Goal: Task Accomplishment & Management: Complete application form

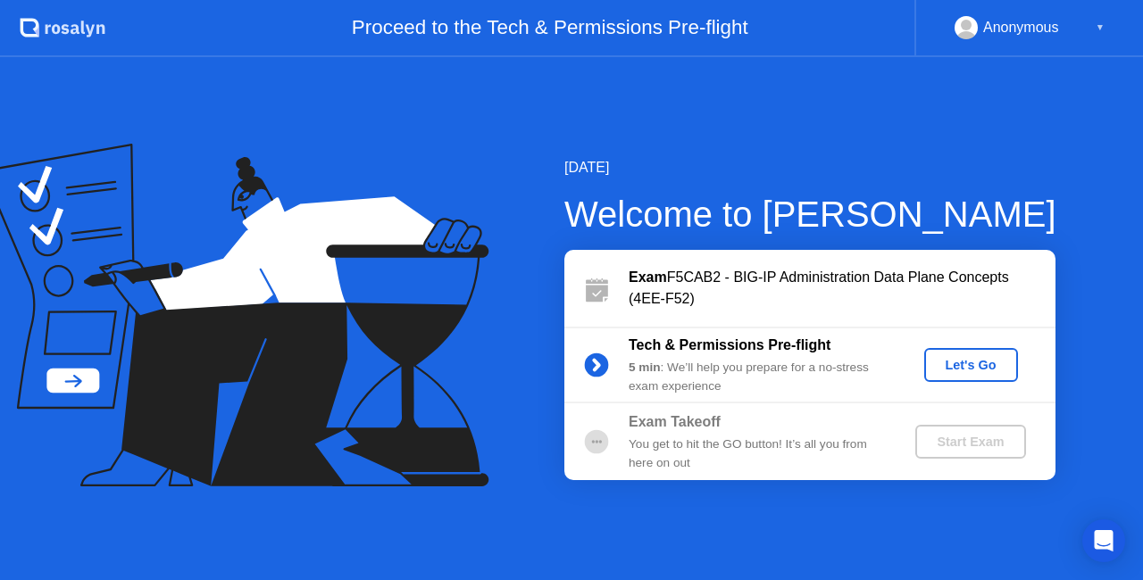
click at [984, 368] on div "Let's Go" at bounding box center [970, 365] width 79 height 14
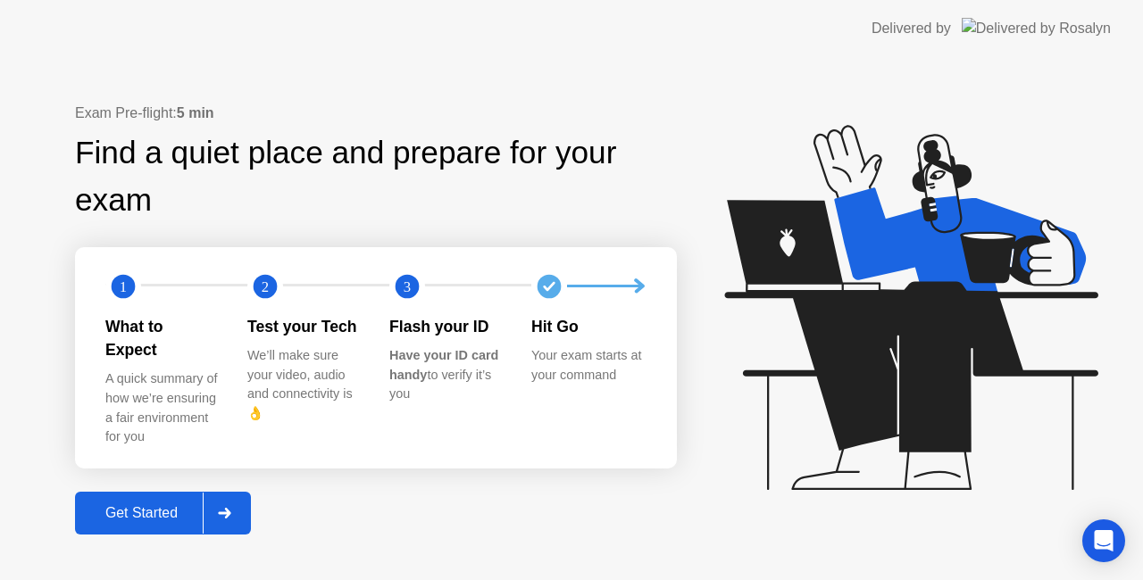
click at [142, 505] on div "Get Started" at bounding box center [141, 513] width 122 height 16
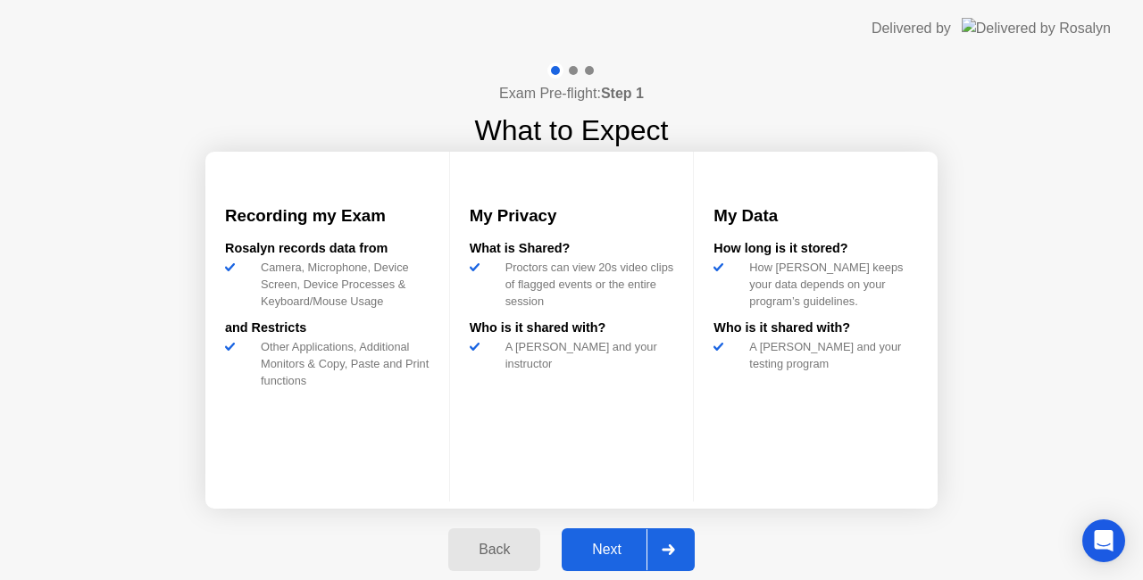
click at [605, 542] on div "Next" at bounding box center [606, 550] width 79 height 16
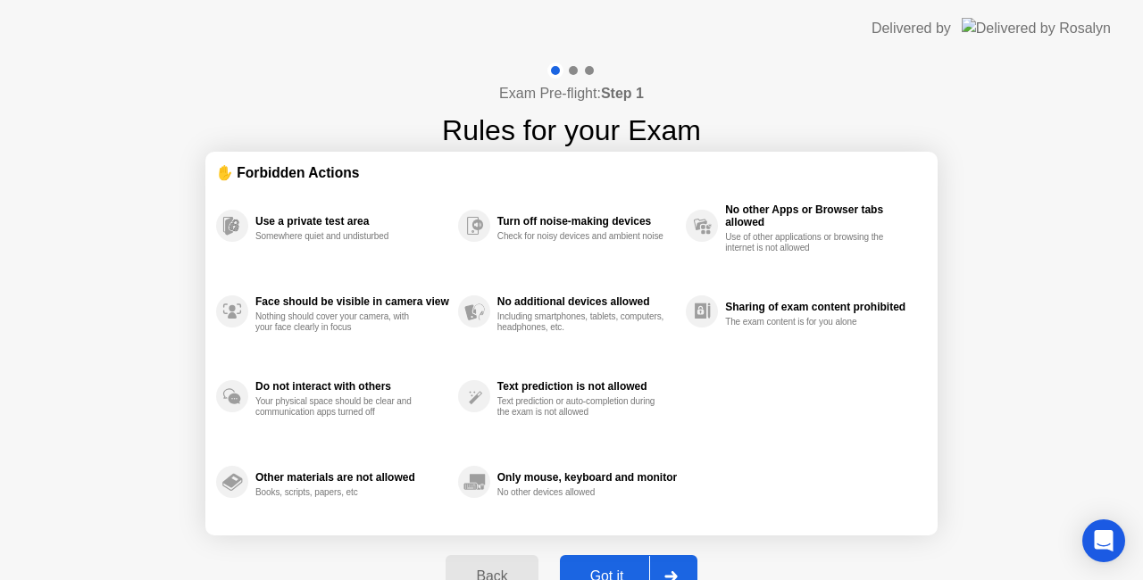
click at [618, 569] on div "Got it" at bounding box center [607, 577] width 84 height 16
select select "**********"
select select "*******"
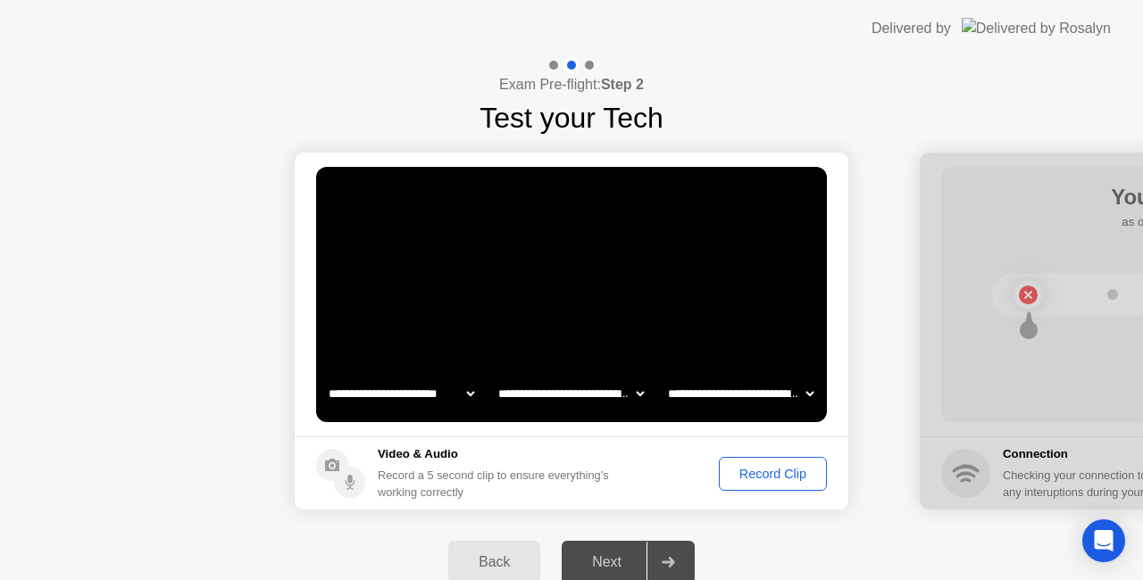
click at [788, 475] on div "Record Clip" at bounding box center [773, 474] width 96 height 14
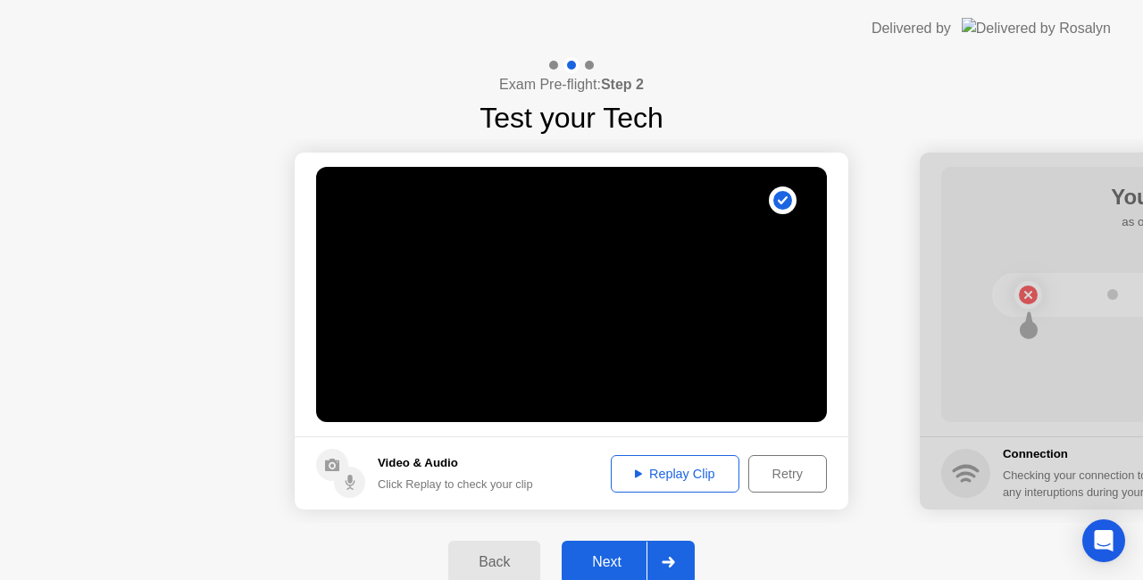
click at [711, 476] on div "Replay Clip" at bounding box center [675, 474] width 116 height 14
click at [616, 555] on div "Next" at bounding box center [606, 563] width 79 height 16
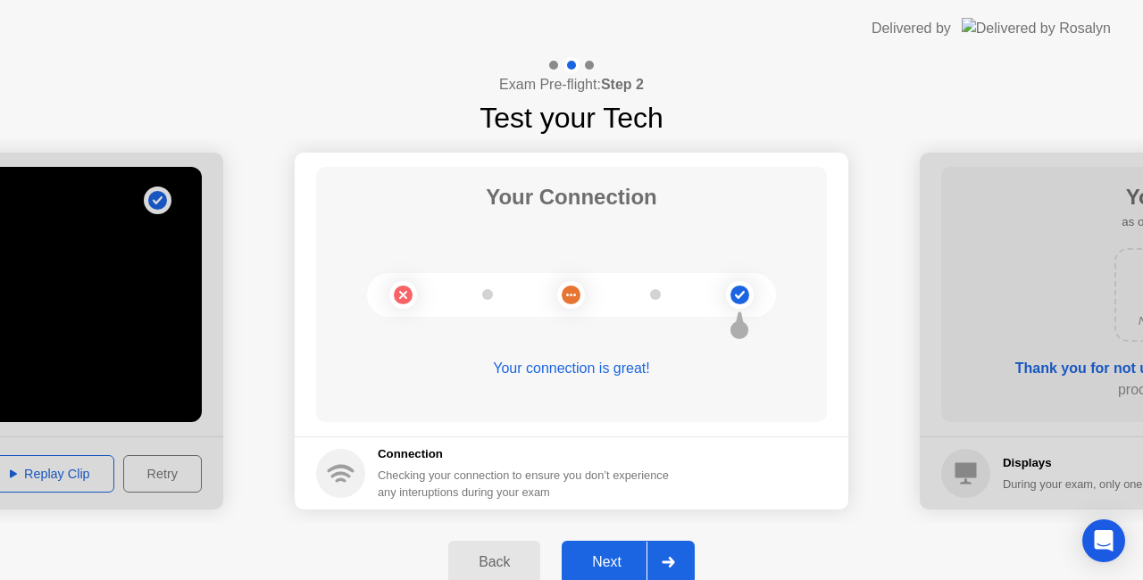
click at [619, 557] on div "Next" at bounding box center [606, 563] width 79 height 16
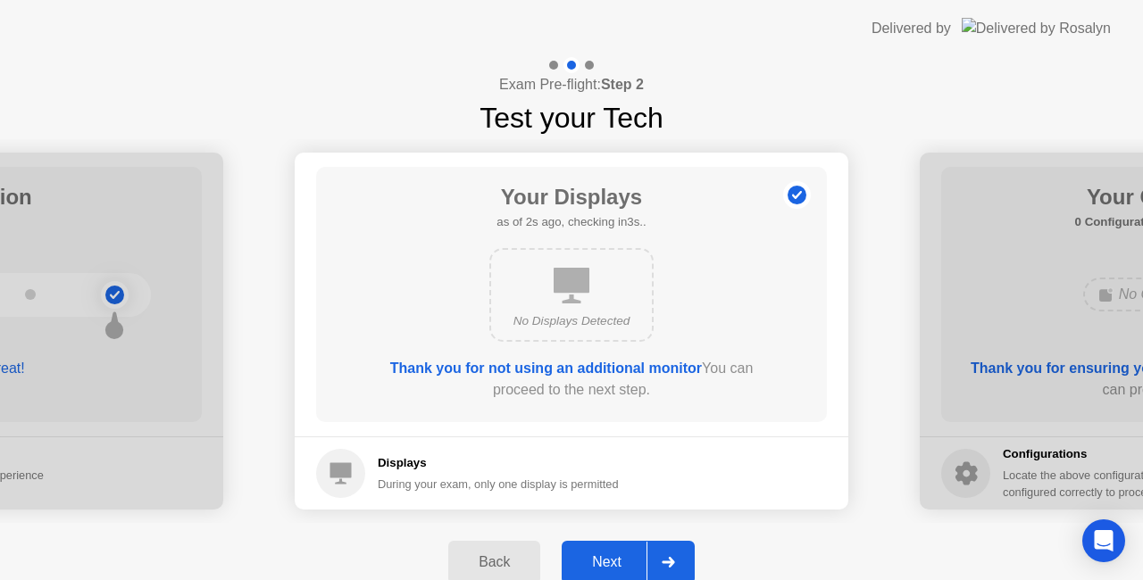
click at [620, 557] on div "Next" at bounding box center [606, 563] width 79 height 16
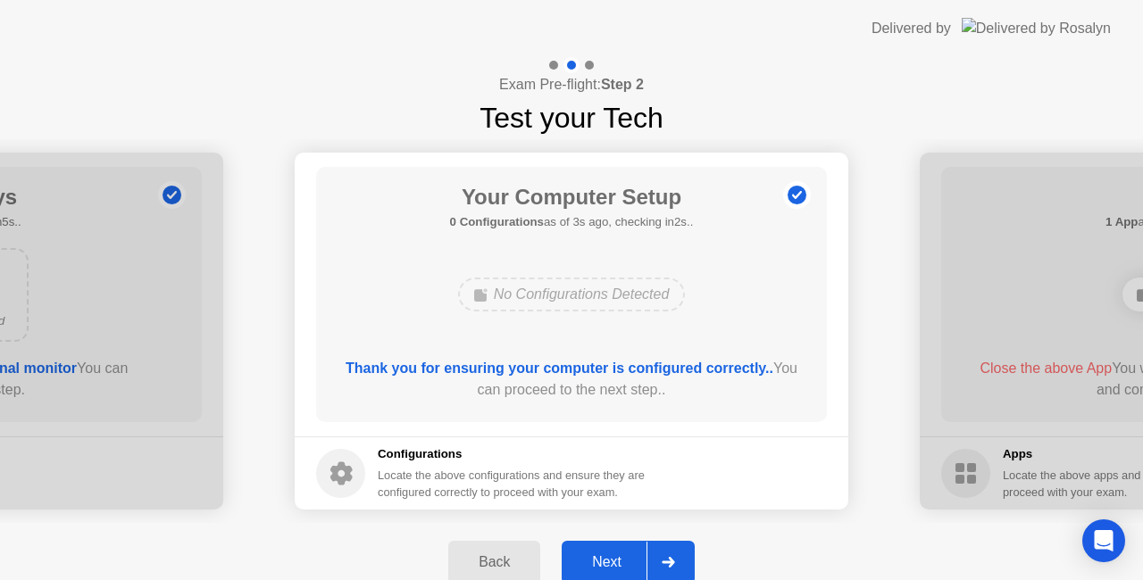
click at [625, 555] on div "Next" at bounding box center [606, 563] width 79 height 16
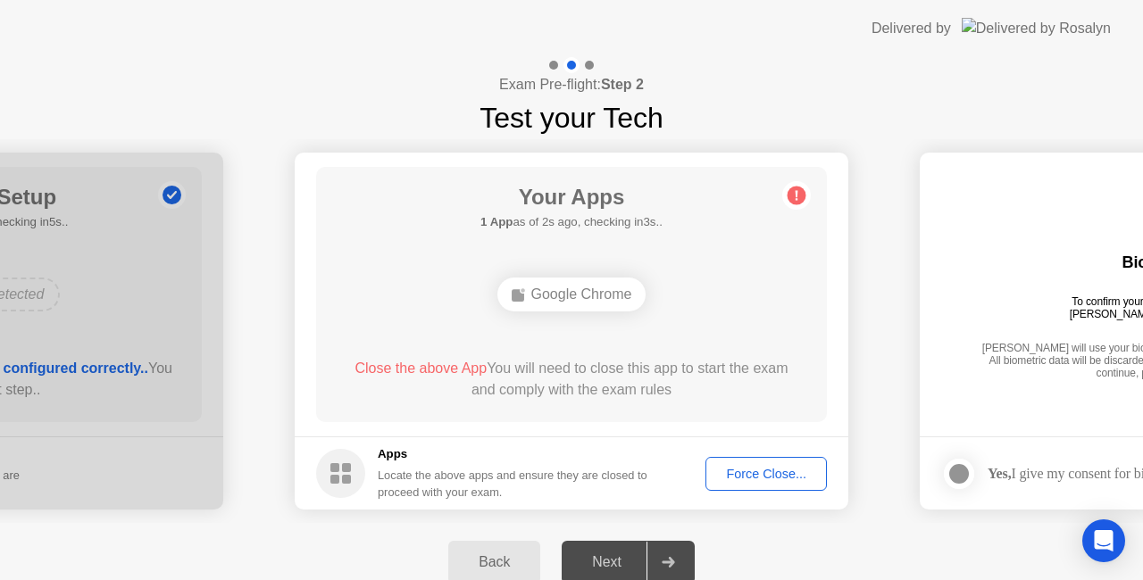
click at [738, 481] on div "Force Close..." at bounding box center [766, 474] width 109 height 14
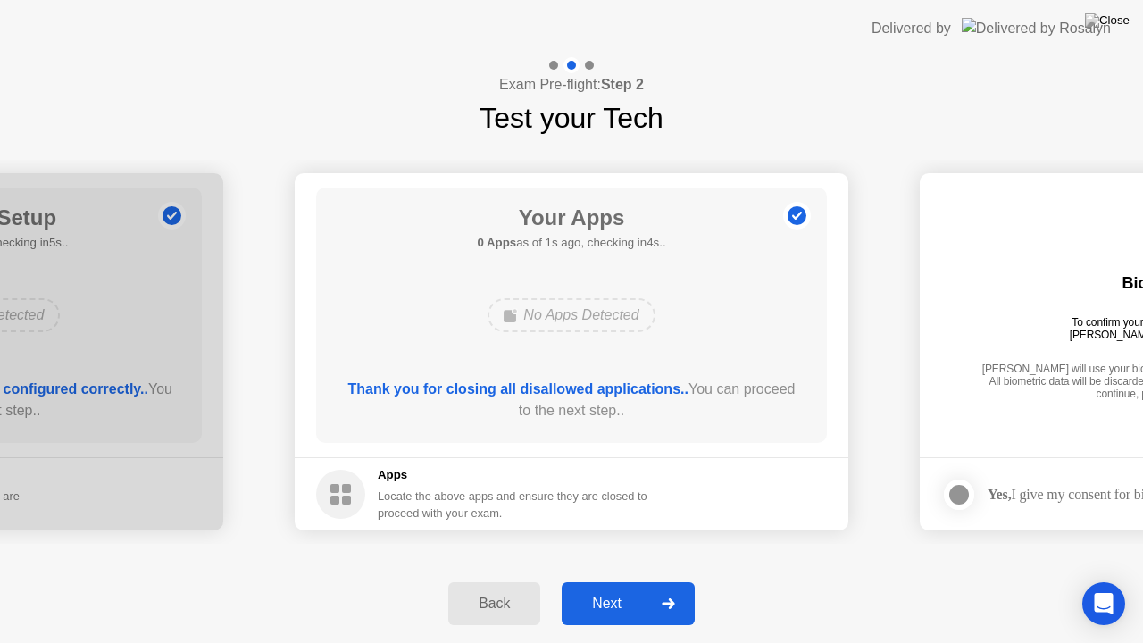
click at [626, 580] on div "Next" at bounding box center [606, 604] width 79 height 16
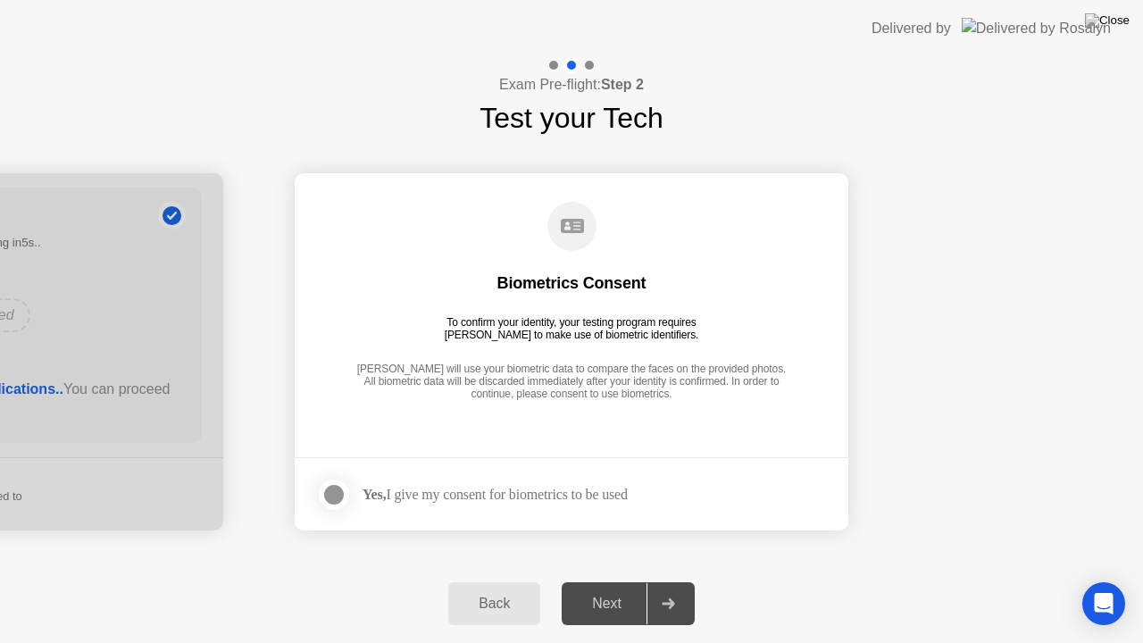
click at [341, 504] on div at bounding box center [333, 494] width 21 height 21
click at [609, 580] on button "Next" at bounding box center [628, 603] width 133 height 43
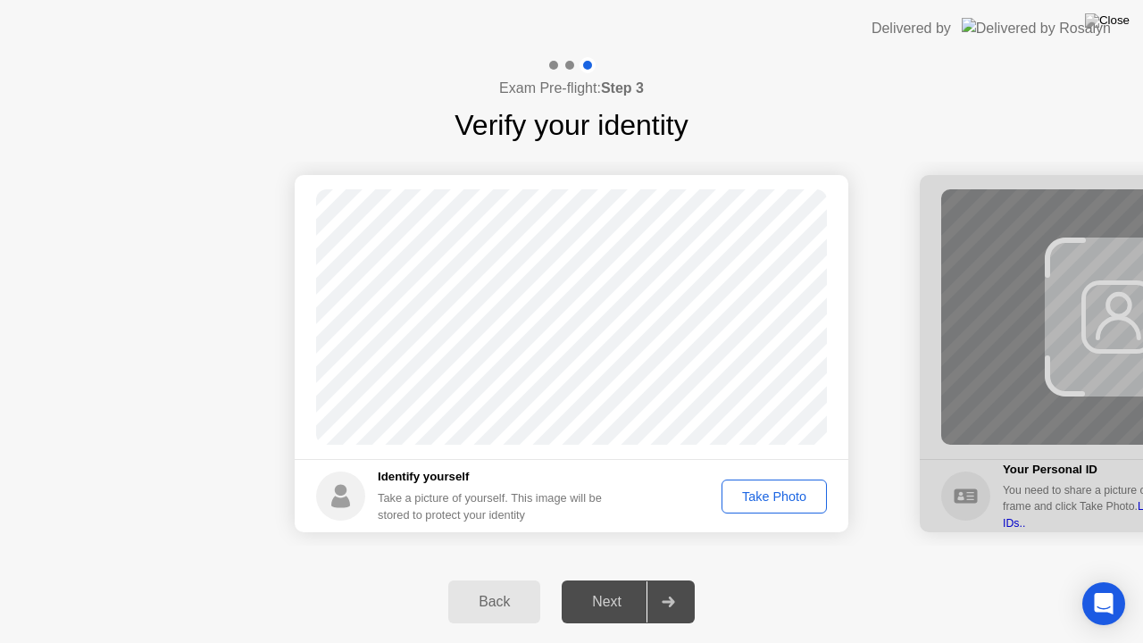
click at [771, 504] on div "Take Photo" at bounding box center [774, 496] width 93 height 14
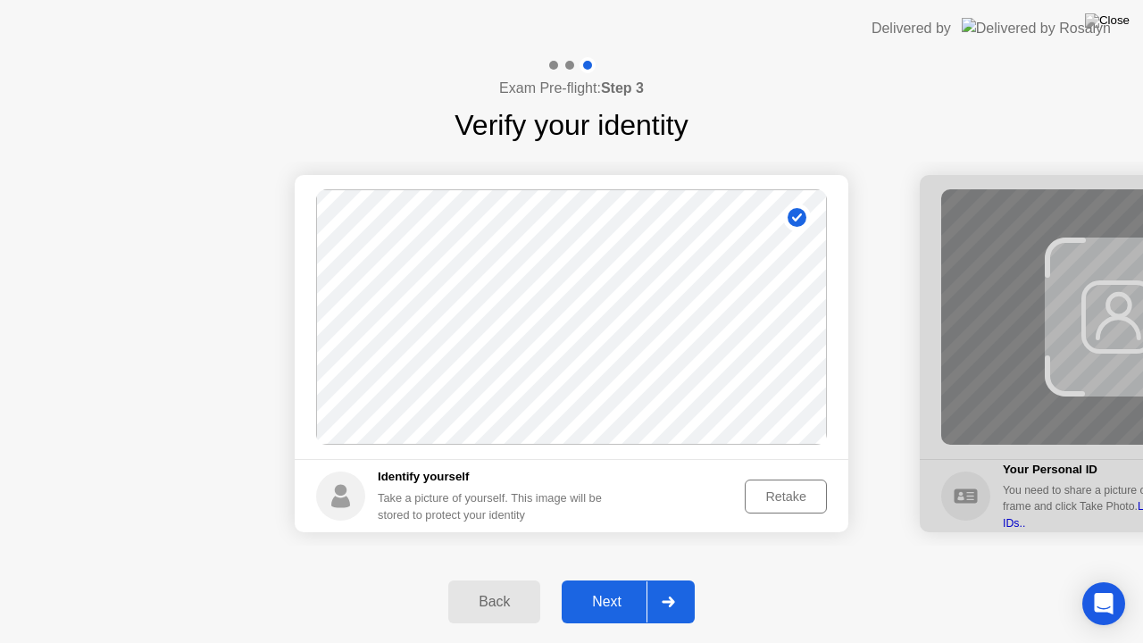
click at [616, 580] on div "Next" at bounding box center [606, 602] width 79 height 16
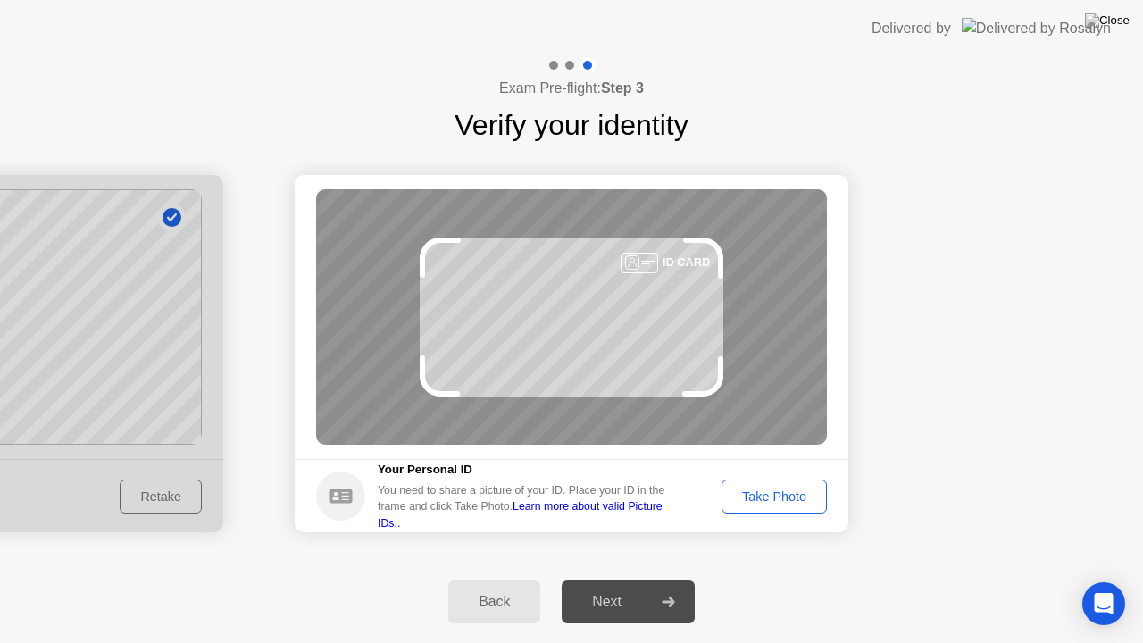
click at [771, 490] on div "Take Photo" at bounding box center [774, 496] width 93 height 14
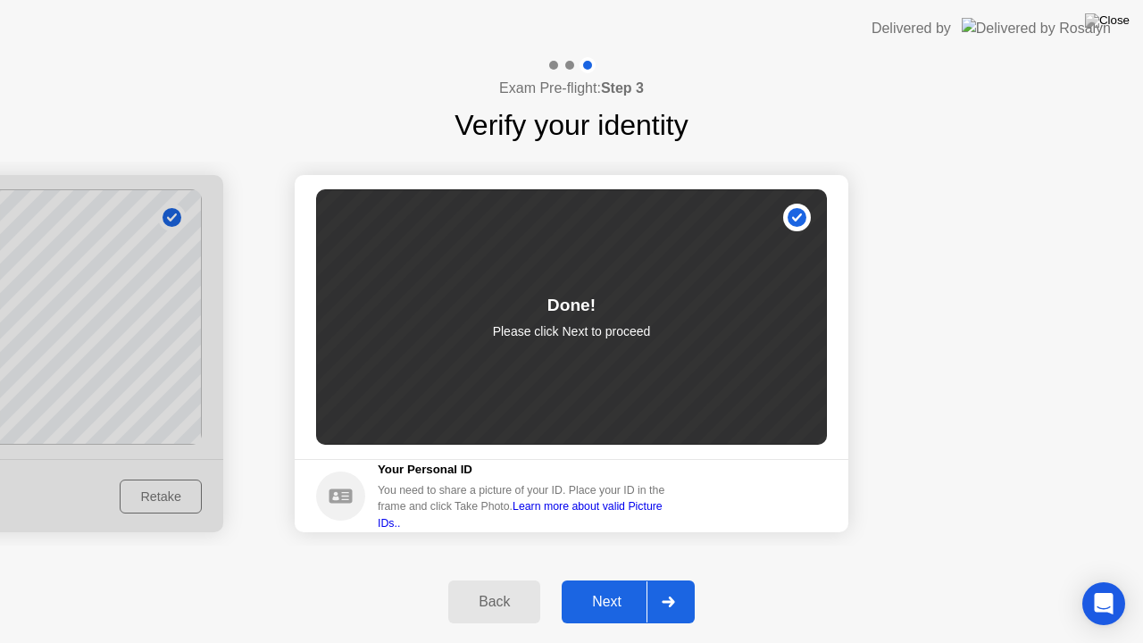
click at [596, 580] on div "Next" at bounding box center [606, 602] width 79 height 16
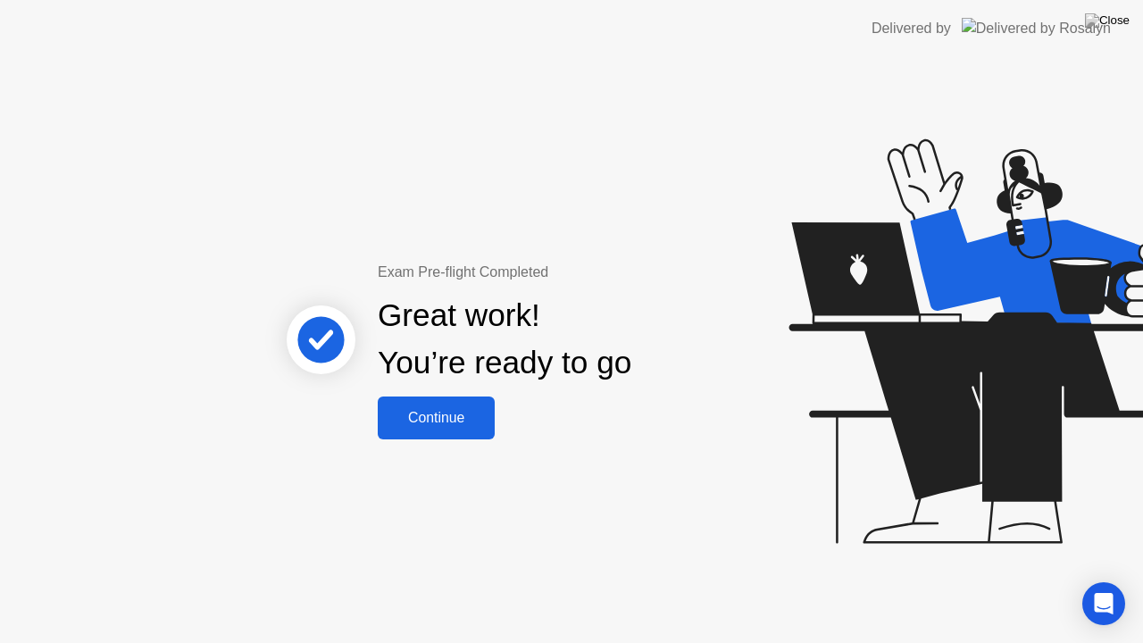
click at [477, 423] on div "Continue" at bounding box center [436, 418] width 106 height 16
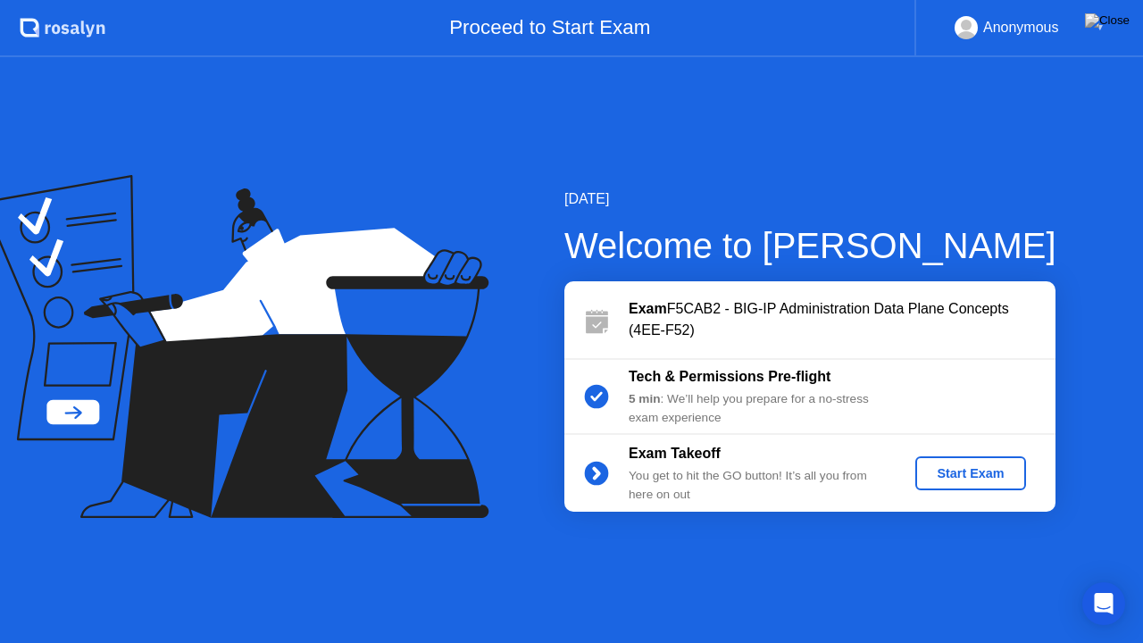
click at [940, 479] on div "Start Exam" at bounding box center [970, 473] width 96 height 14
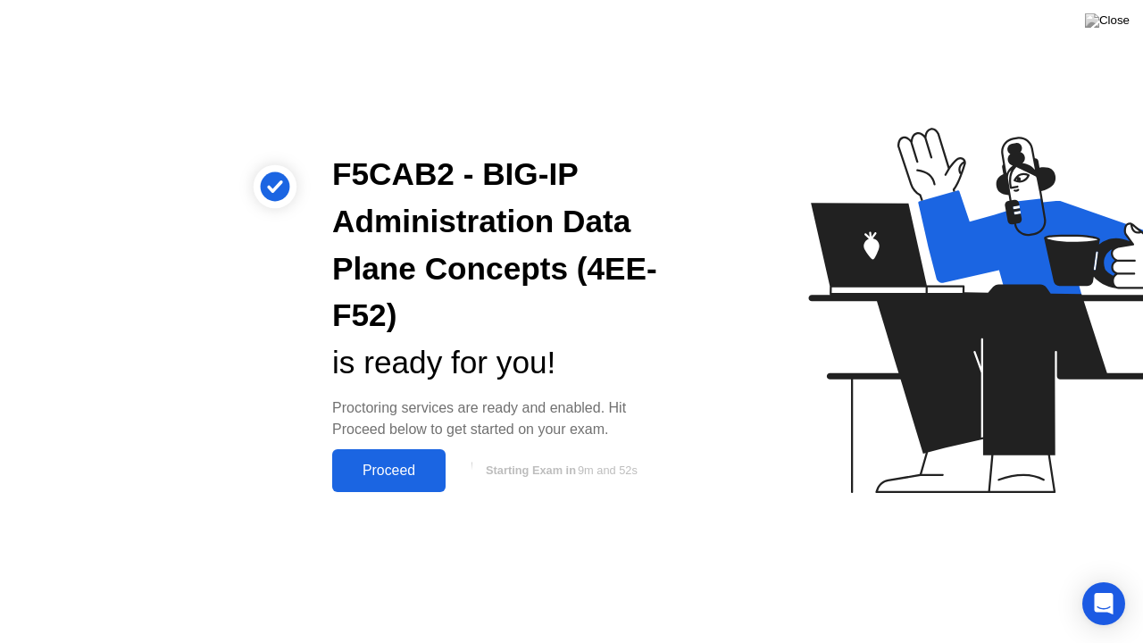
click at [381, 466] on div "Proceed" at bounding box center [389, 471] width 103 height 16
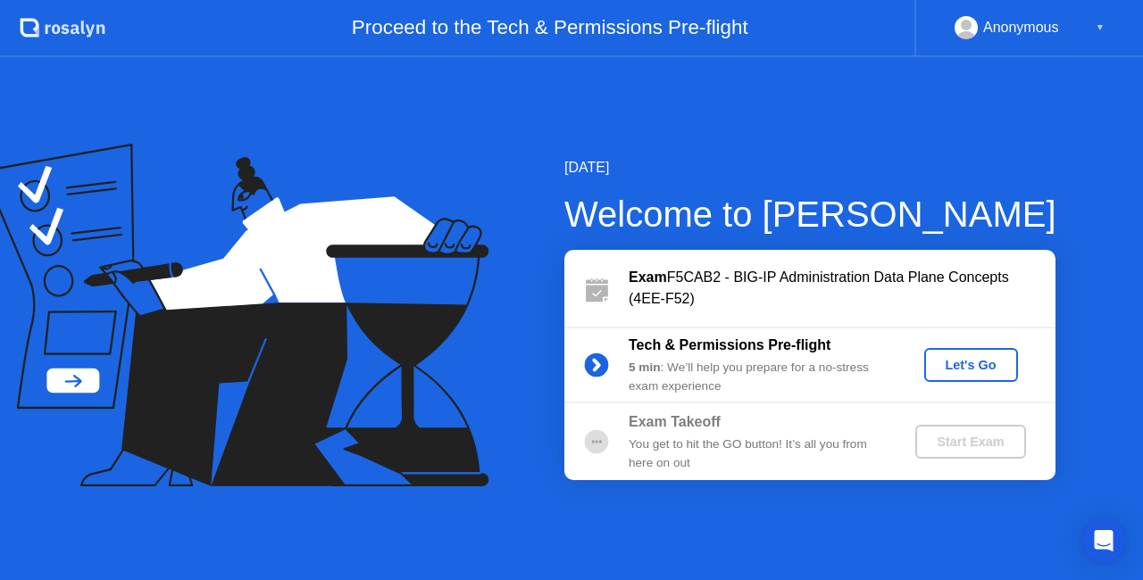
click at [988, 379] on button "Let's Go" at bounding box center [971, 365] width 94 height 34
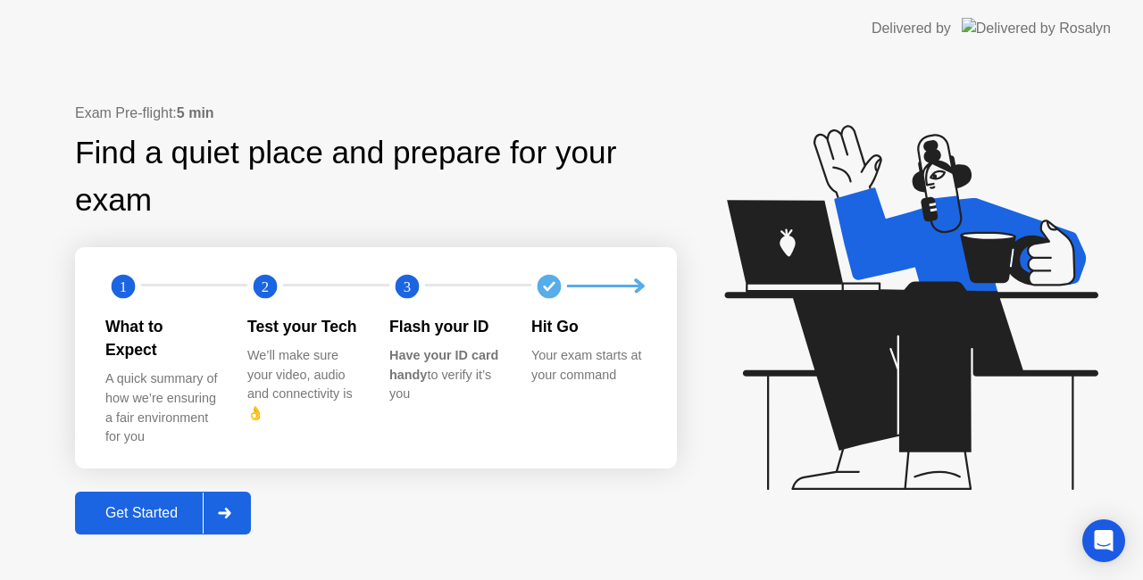
click at [215, 502] on div at bounding box center [224, 513] width 43 height 41
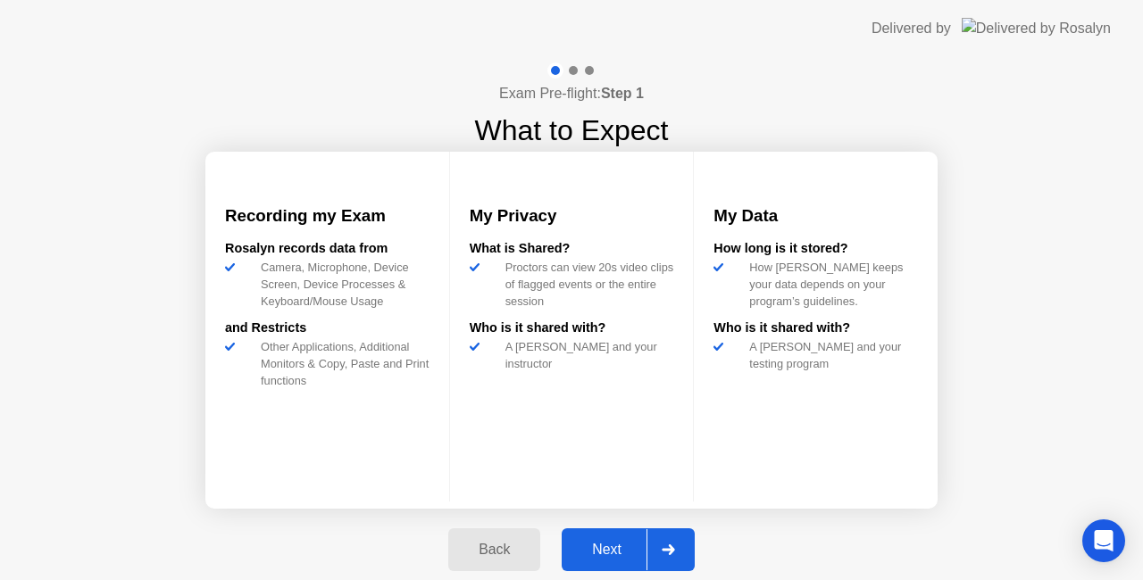
click at [668, 547] on icon at bounding box center [668, 550] width 13 height 11
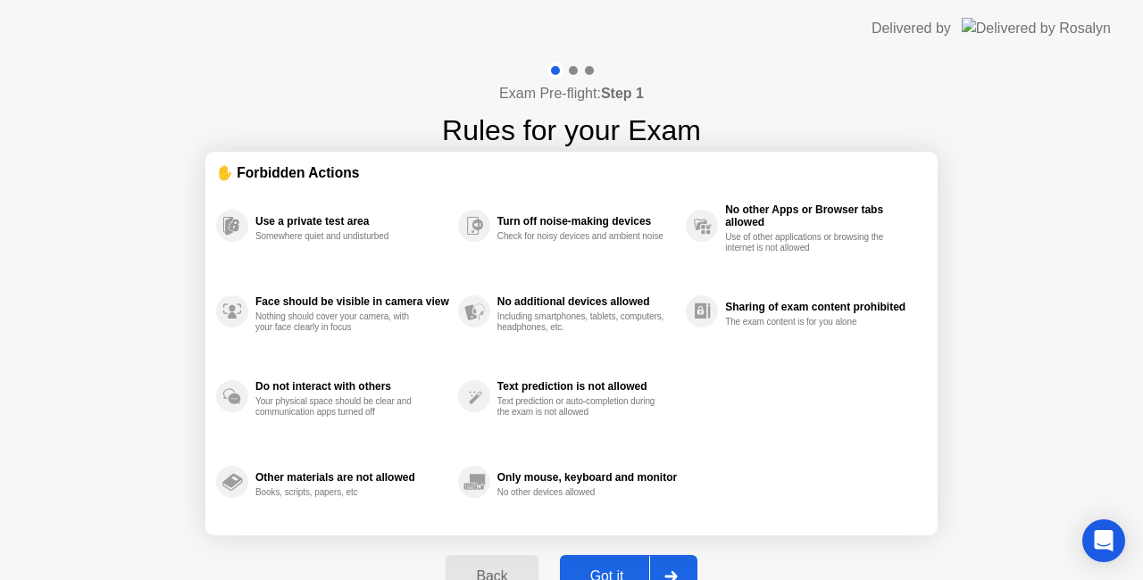
click at [675, 557] on div at bounding box center [670, 576] width 43 height 41
select select "**********"
select select "*******"
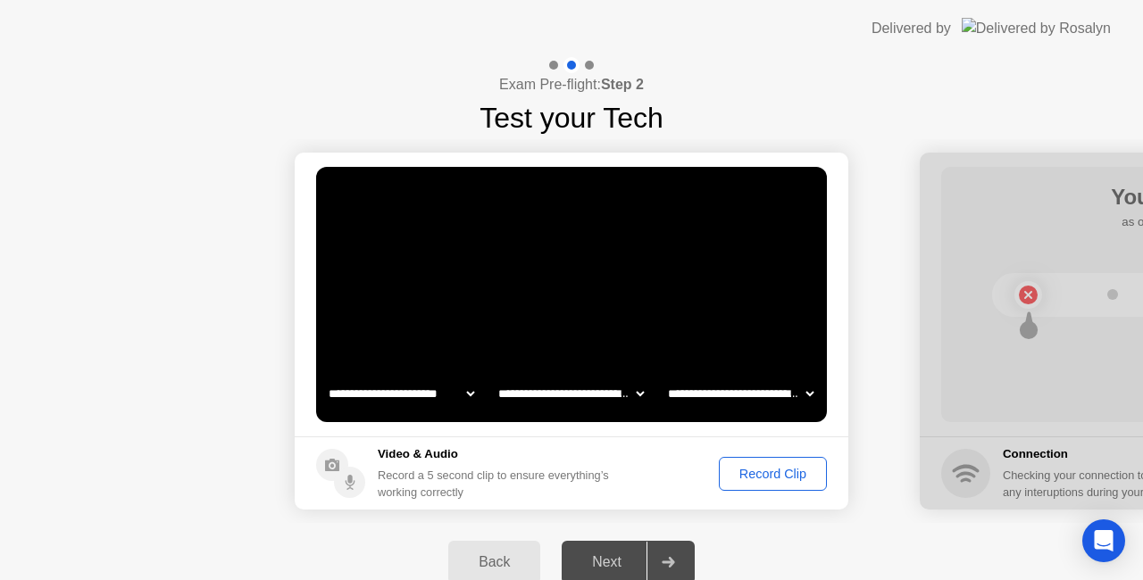
click at [773, 474] on div "Record Clip" at bounding box center [773, 474] width 96 height 14
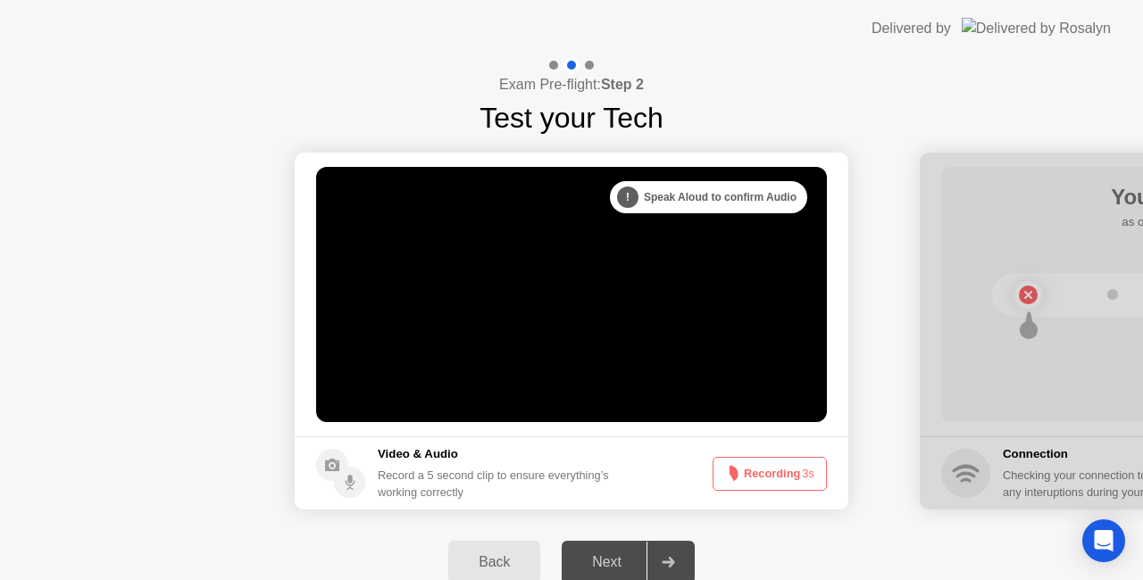
click at [773, 474] on button "Recording 3s" at bounding box center [770, 474] width 114 height 34
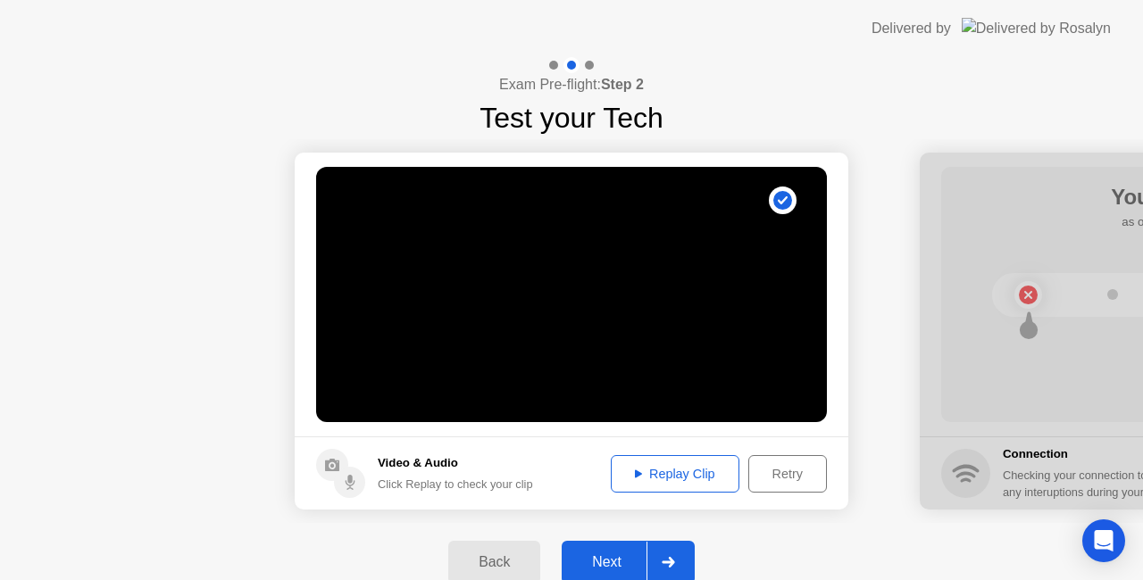
click at [640, 484] on footer "Video & Audio Click Replay to check your clip Replay Clip Retry" at bounding box center [572, 473] width 554 height 73
click at [640, 484] on button "Replay Clip" at bounding box center [675, 474] width 129 height 38
click at [607, 557] on div "Next" at bounding box center [606, 563] width 79 height 16
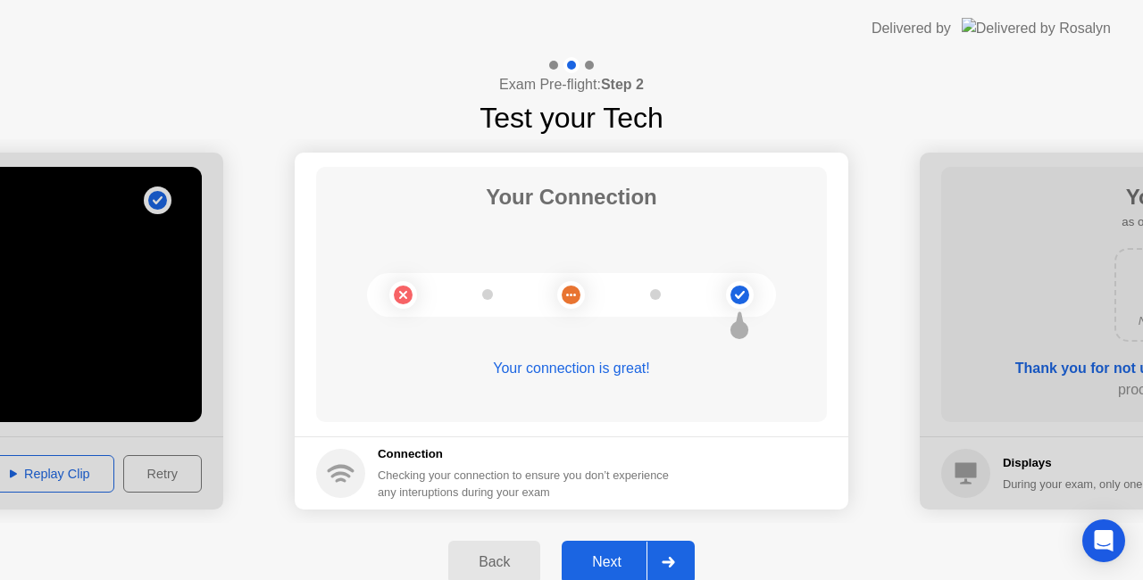
click at [669, 559] on icon at bounding box center [668, 562] width 13 height 11
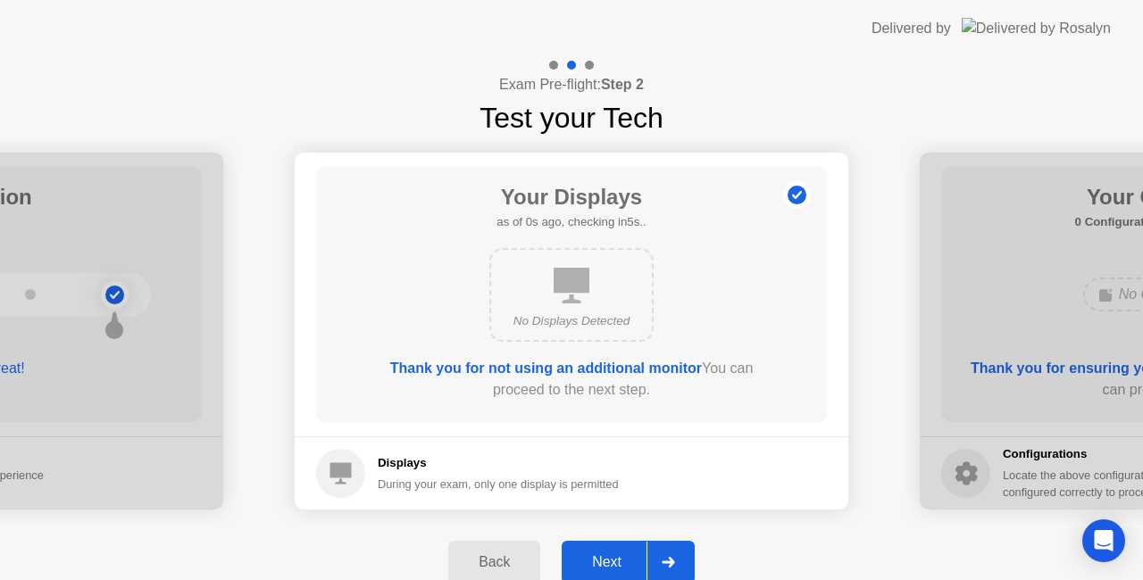
click at [657, 550] on div at bounding box center [667, 562] width 43 height 41
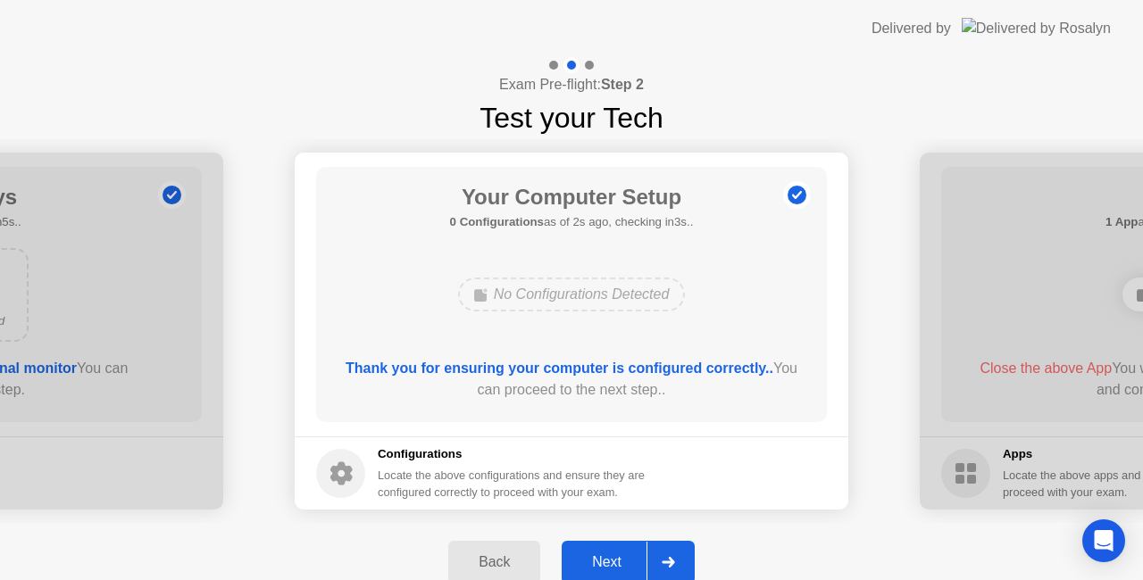
click at [663, 554] on div at bounding box center [667, 562] width 43 height 41
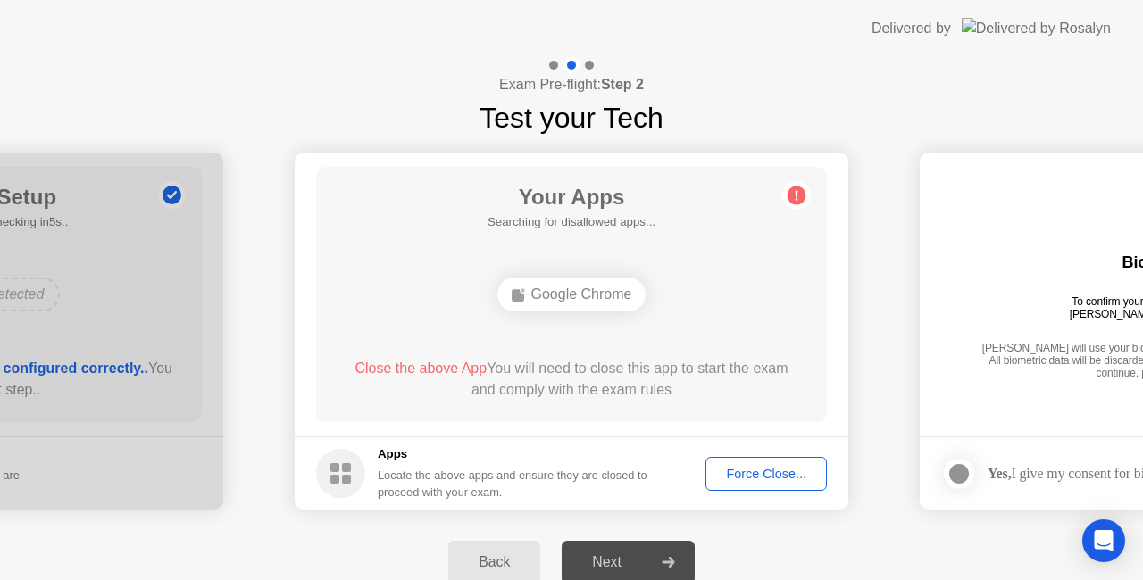
click at [602, 296] on div "Google Chrome" at bounding box center [571, 295] width 149 height 34
click at [747, 452] on footer "Apps Locate the above apps and ensure they are closed to proceed with your exam…" at bounding box center [572, 473] width 554 height 73
click at [755, 467] on div "Force Close..." at bounding box center [766, 474] width 109 height 14
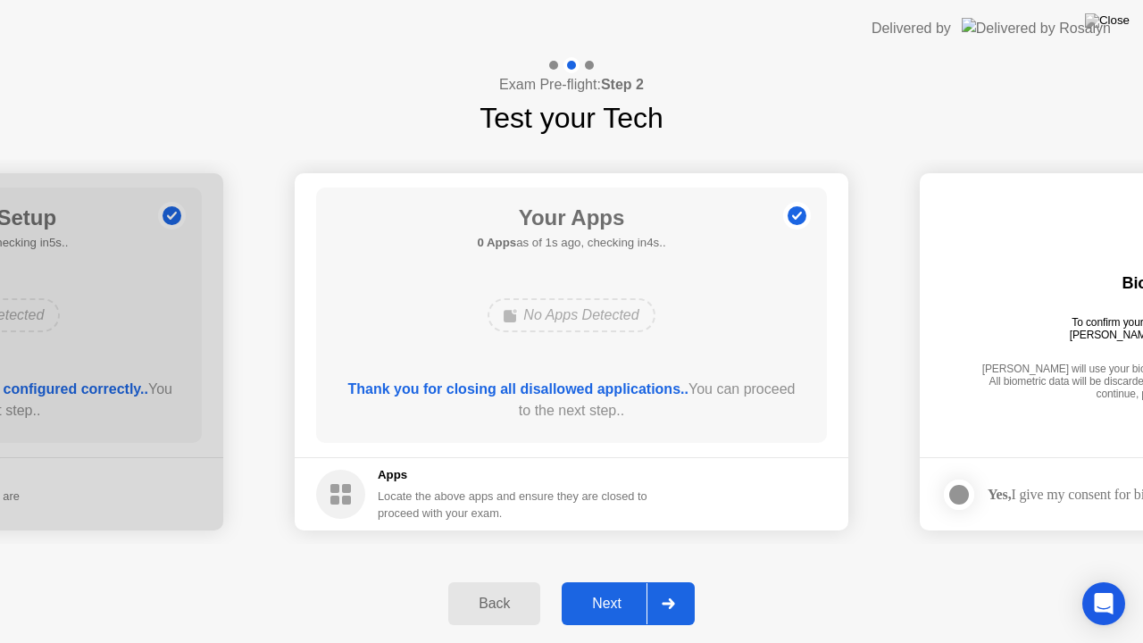
click at [670, 580] on icon at bounding box center [668, 603] width 13 height 11
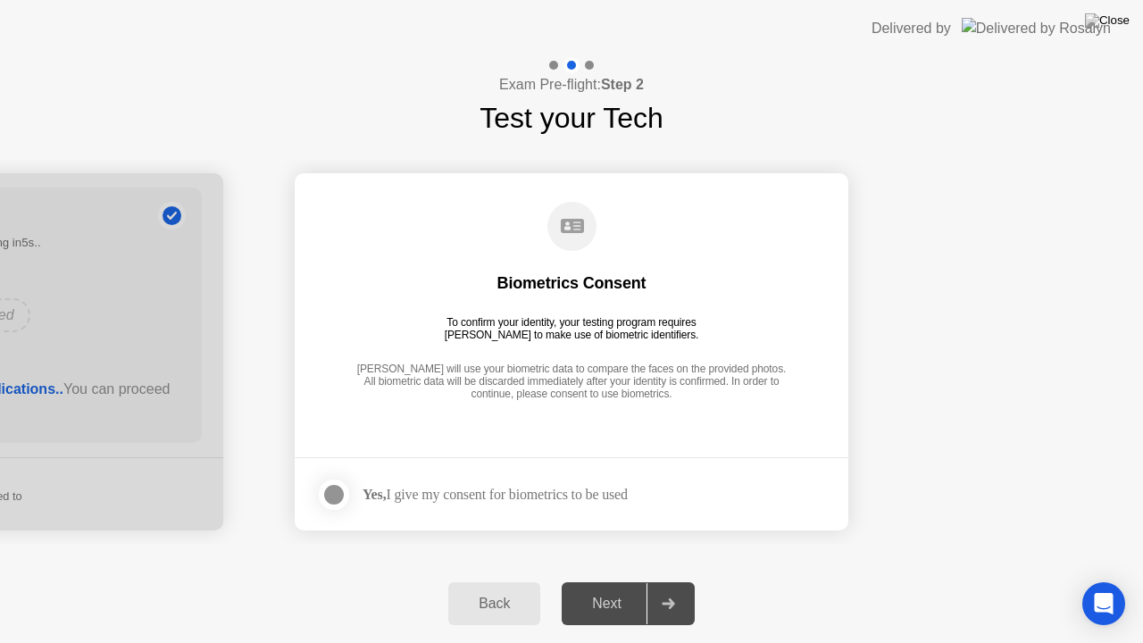
click at [552, 491] on div "Yes, I give my consent for biometrics to be used" at bounding box center [495, 494] width 265 height 17
click at [333, 489] on div at bounding box center [333, 494] width 21 height 21
click at [664, 580] on icon at bounding box center [668, 603] width 13 height 11
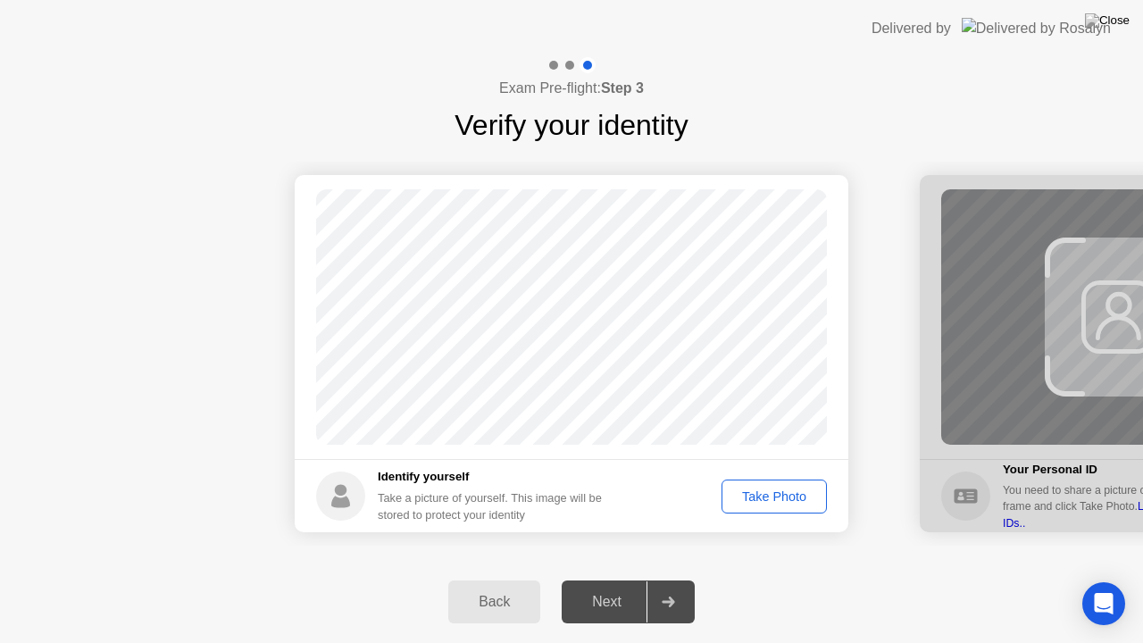
click at [777, 496] on div "Take Photo" at bounding box center [774, 496] width 93 height 14
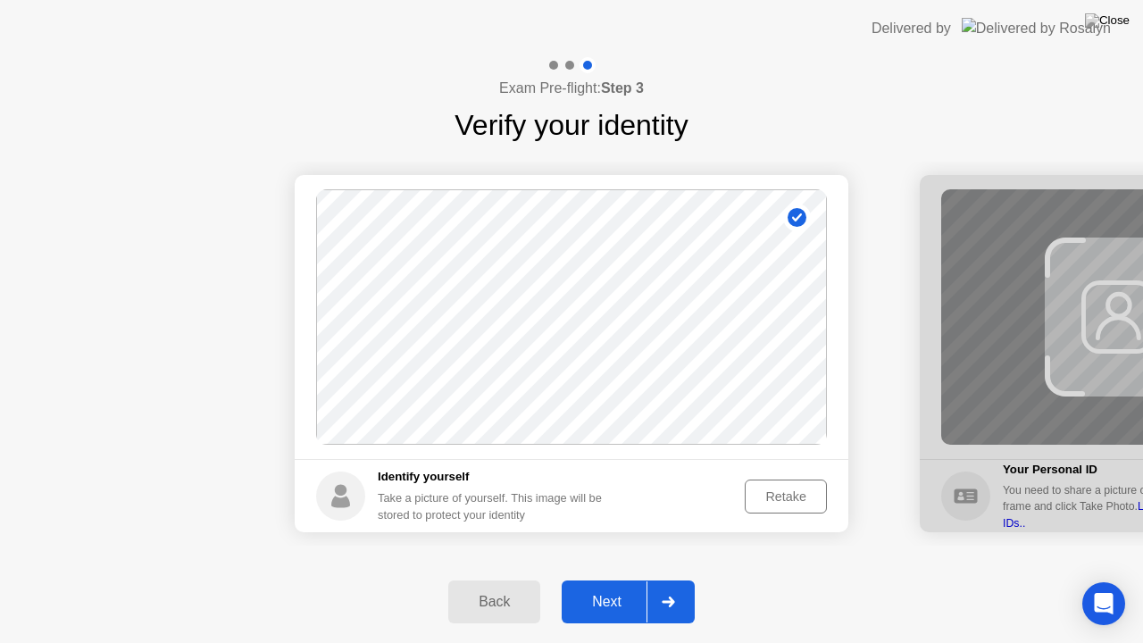
click at [663, 580] on div at bounding box center [667, 601] width 43 height 41
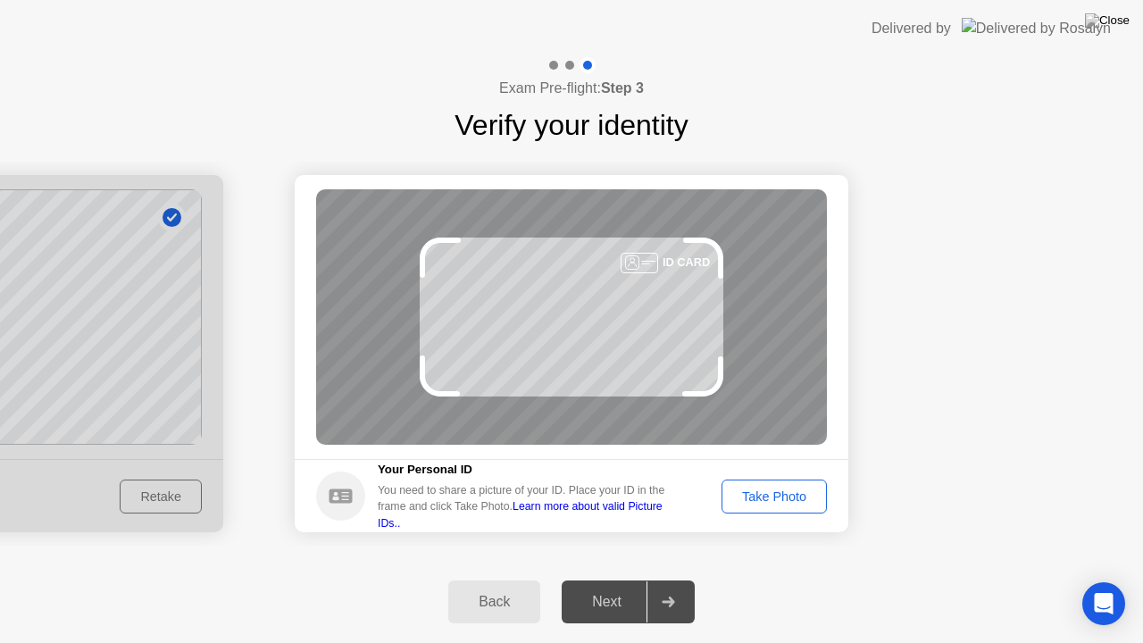
click at [763, 506] on button "Take Photo" at bounding box center [774, 497] width 105 height 34
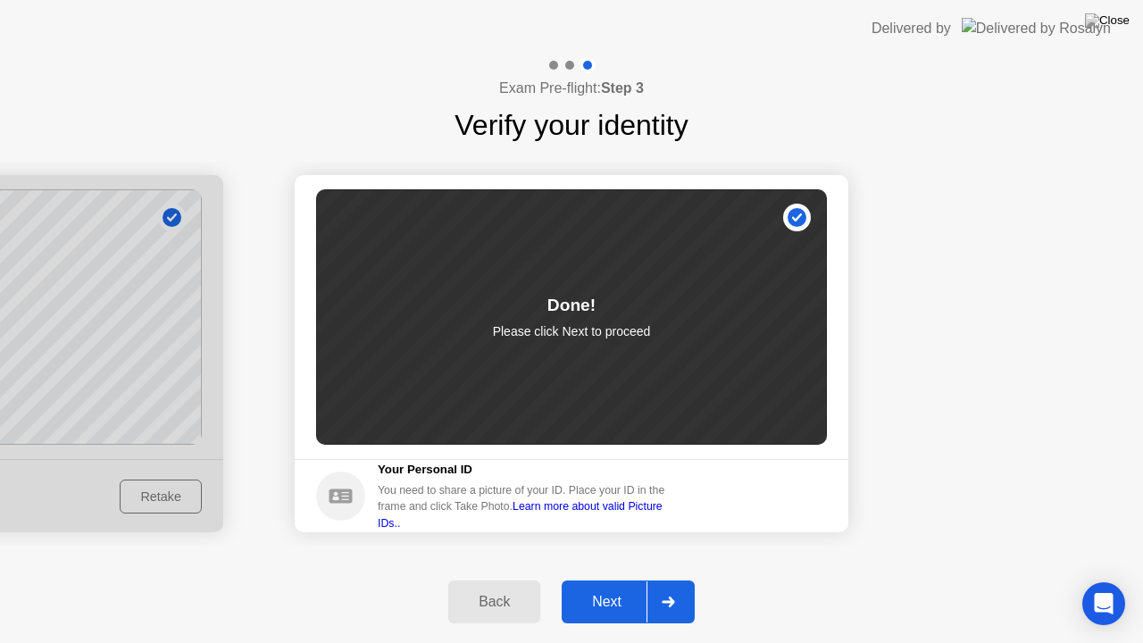
click at [661, 580] on div at bounding box center [667, 601] width 43 height 41
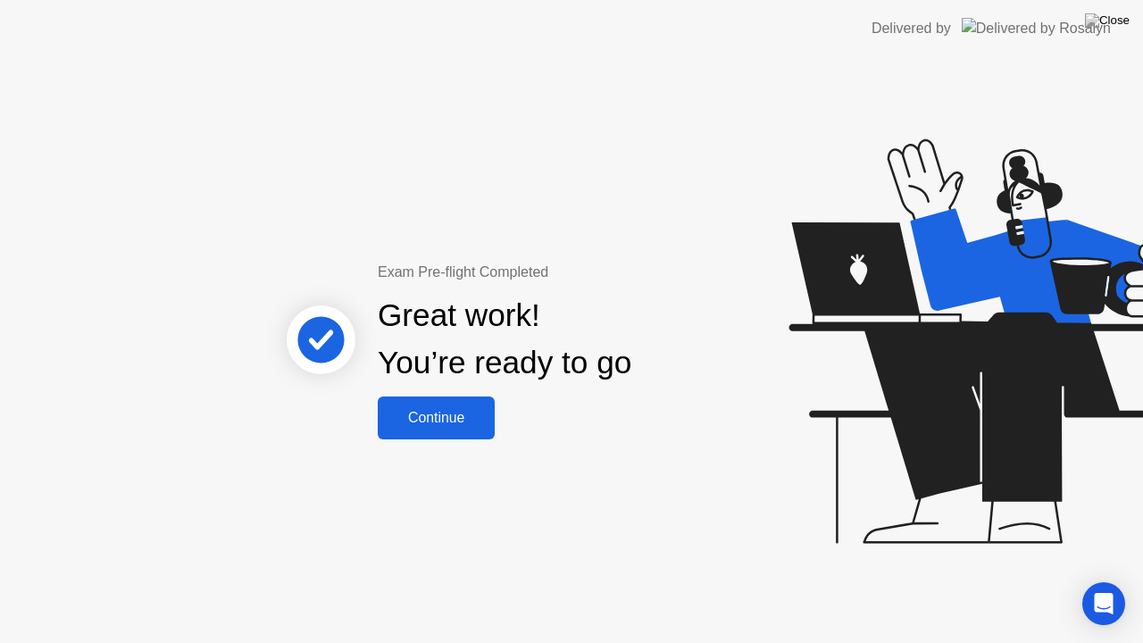
click at [465, 410] on div "Continue" at bounding box center [436, 418] width 106 height 16
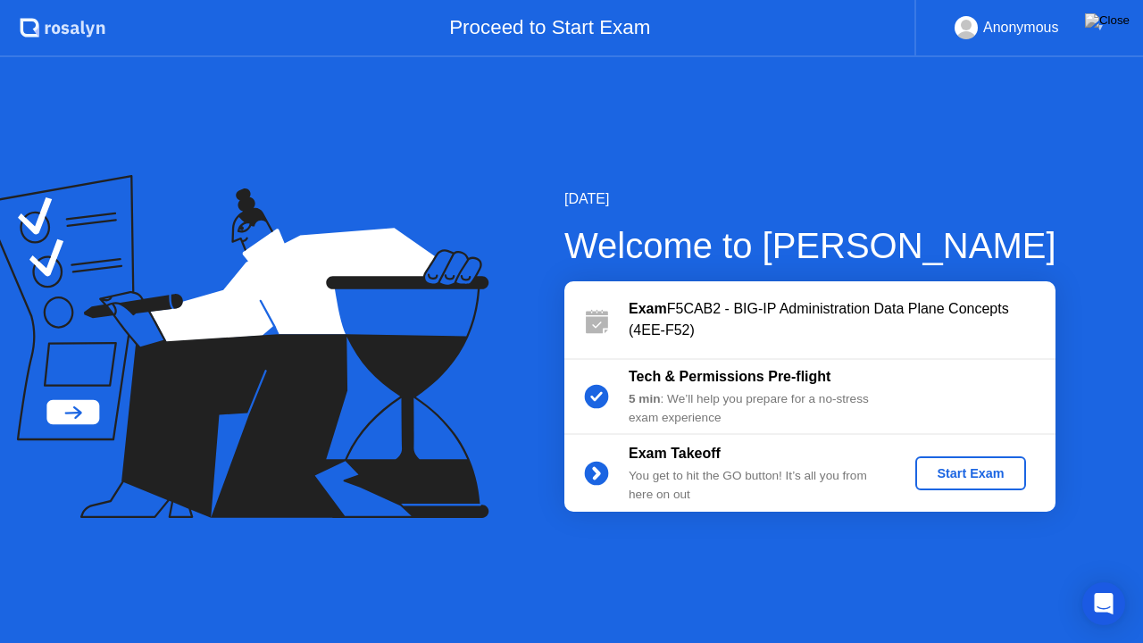
click at [964, 484] on button "Start Exam" at bounding box center [970, 473] width 110 height 34
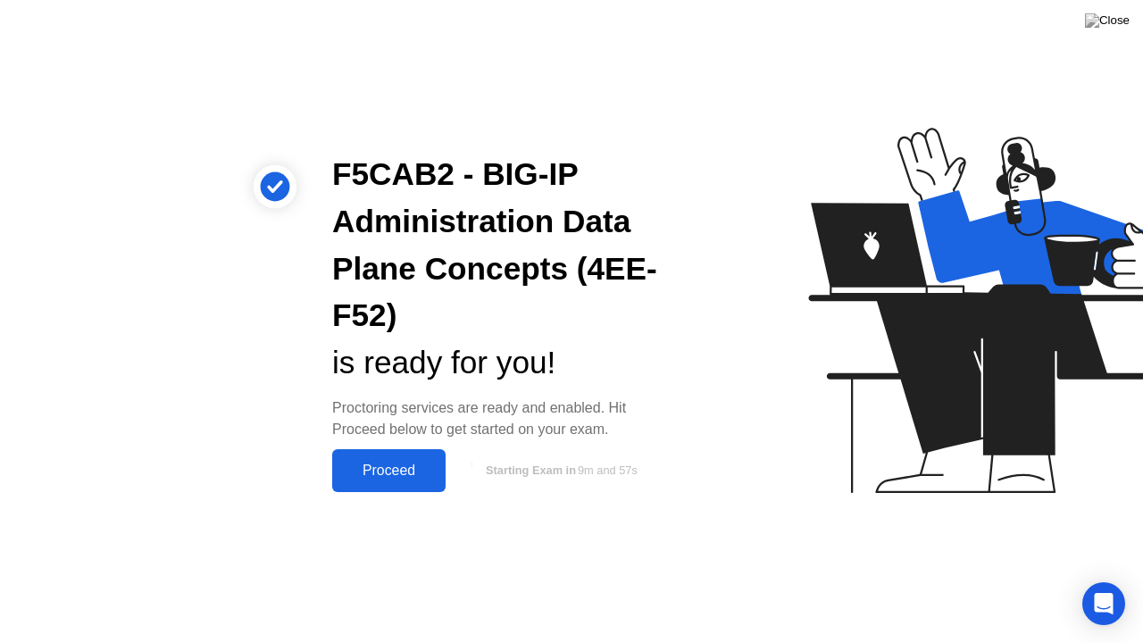
click at [415, 463] on div "Proceed" at bounding box center [389, 471] width 103 height 16
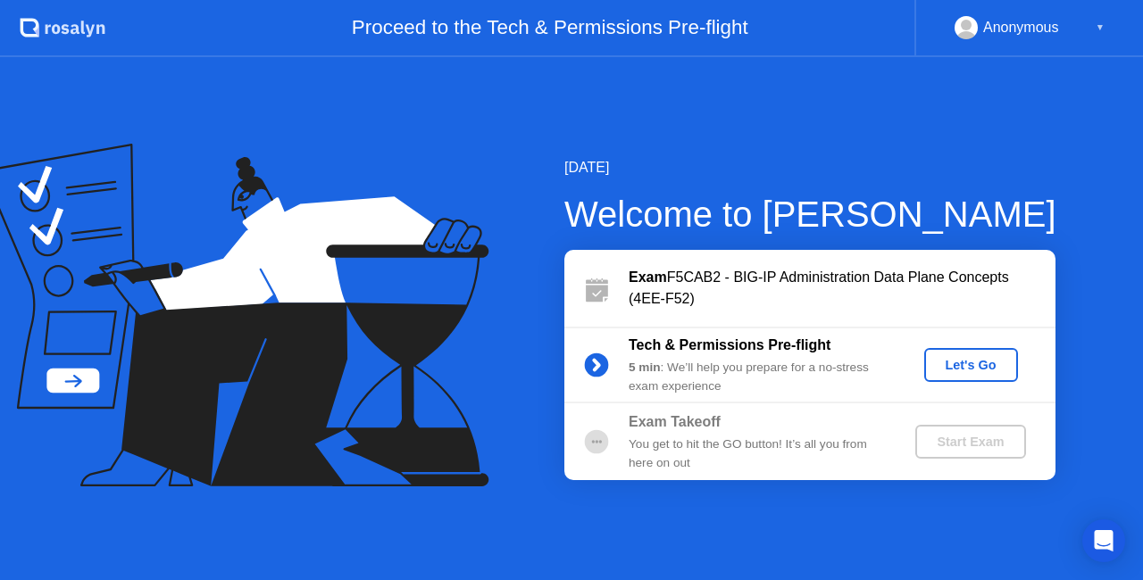
click at [111, 491] on div "September 8, 2025 Welcome to Rosalyn Exam F5CAB2 - BIG-IP Administration Data P…" at bounding box center [571, 318] width 1143 height 523
click at [964, 371] on div "Let's Go" at bounding box center [970, 365] width 79 height 14
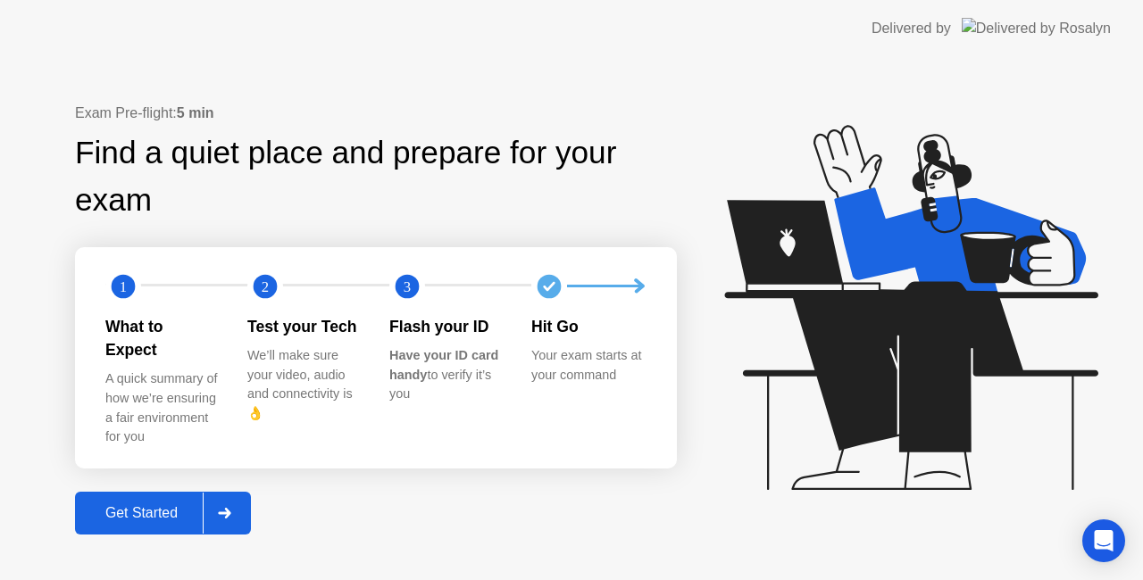
click at [664, 483] on div "Exam Pre-flight: 5 min Find a quiet place and prepare for your exam 1 2 3 What …" at bounding box center [376, 319] width 602 height 432
click at [161, 505] on div "Get Started" at bounding box center [141, 513] width 122 height 16
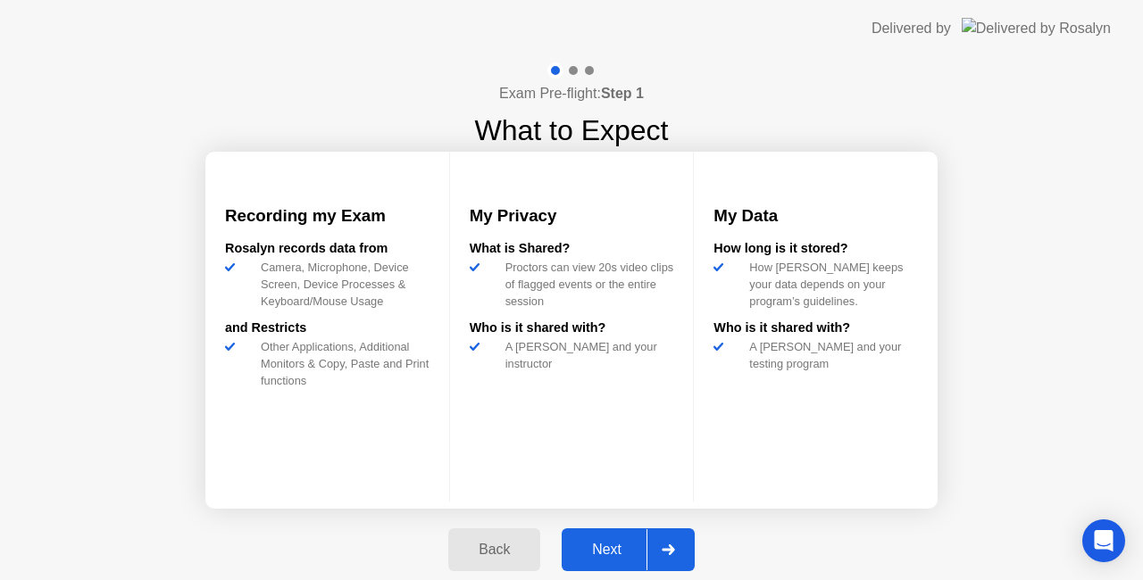
click at [580, 542] on div "Next" at bounding box center [606, 550] width 79 height 16
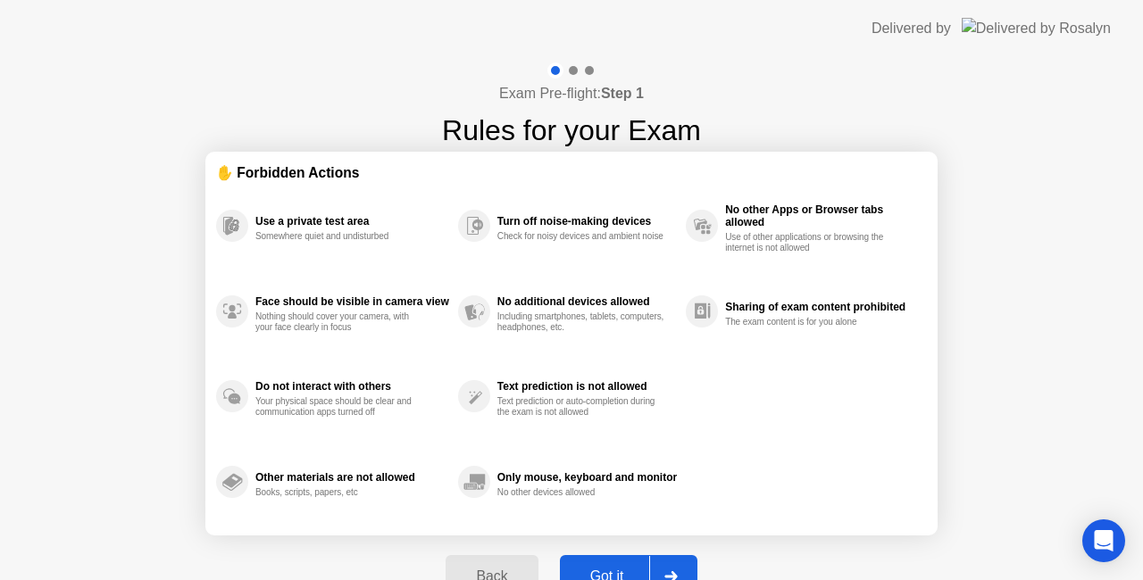
click at [606, 575] on div "Got it" at bounding box center [607, 577] width 84 height 16
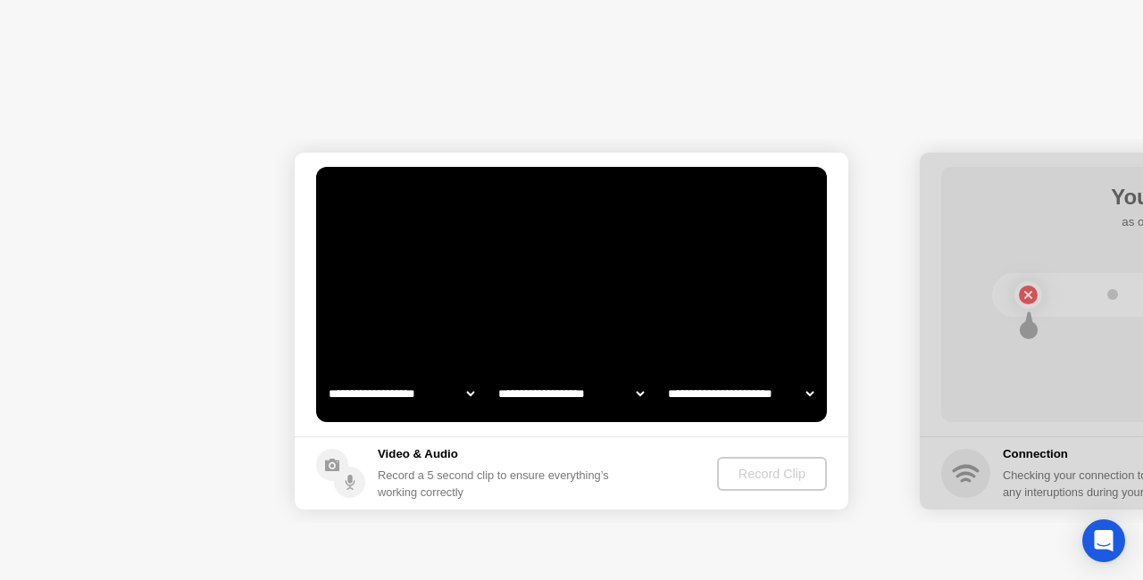
select select "**********"
select select "*******"
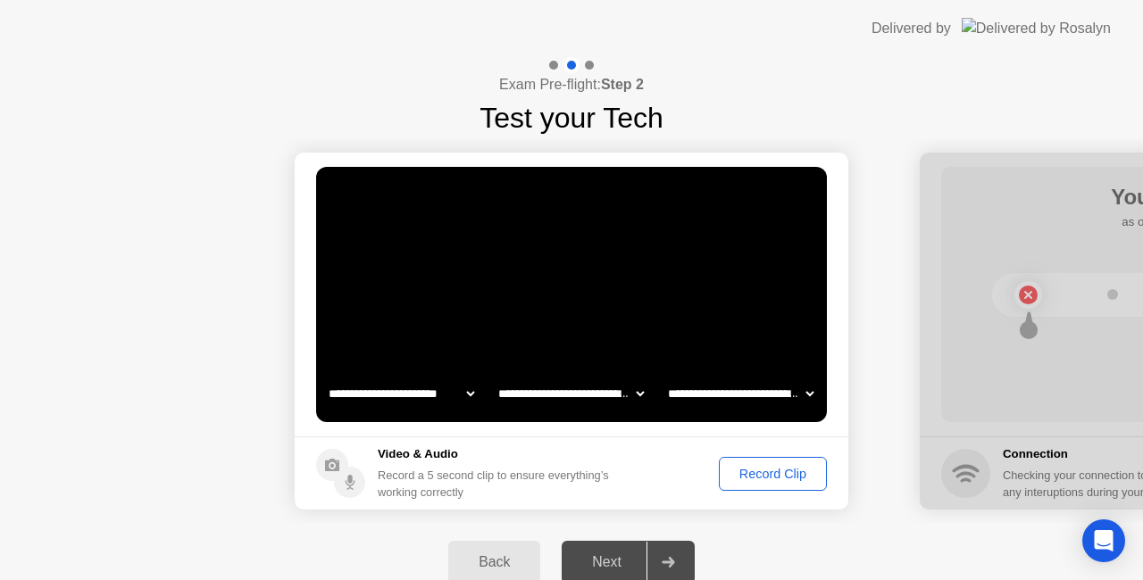
click at [769, 467] on div "Record Clip" at bounding box center [773, 474] width 96 height 14
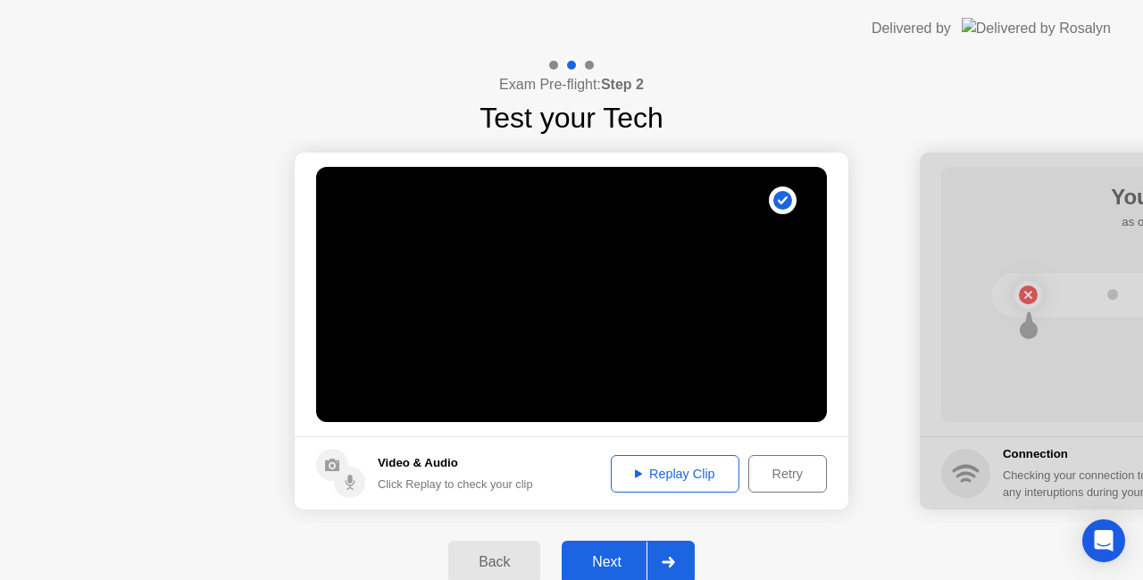
click at [655, 480] on div "Replay Clip" at bounding box center [675, 474] width 116 height 14
click at [620, 549] on button "Next" at bounding box center [628, 562] width 133 height 43
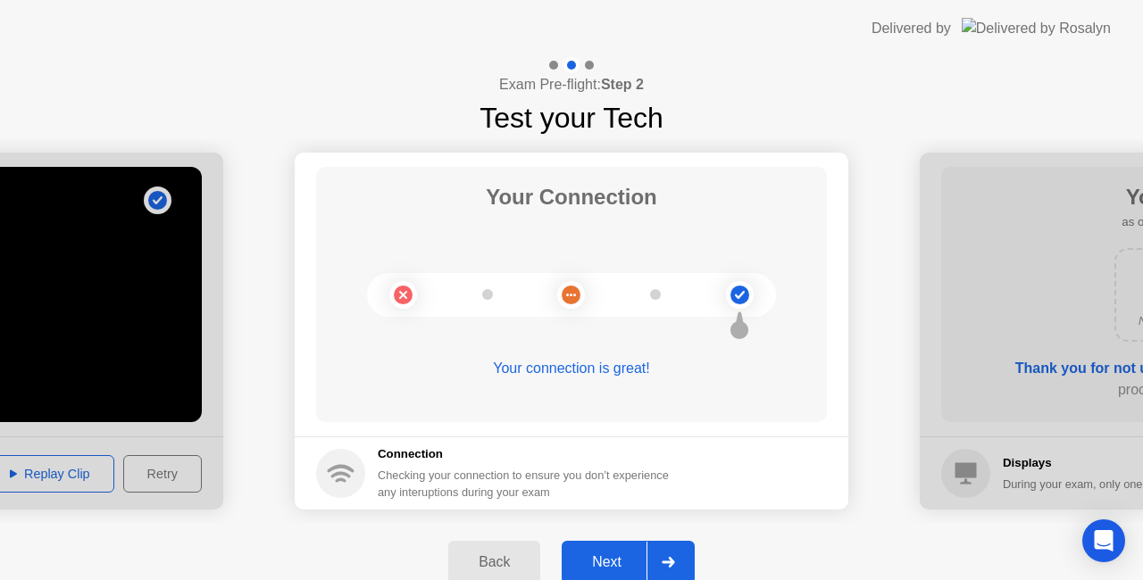
click at [680, 549] on div at bounding box center [667, 562] width 43 height 41
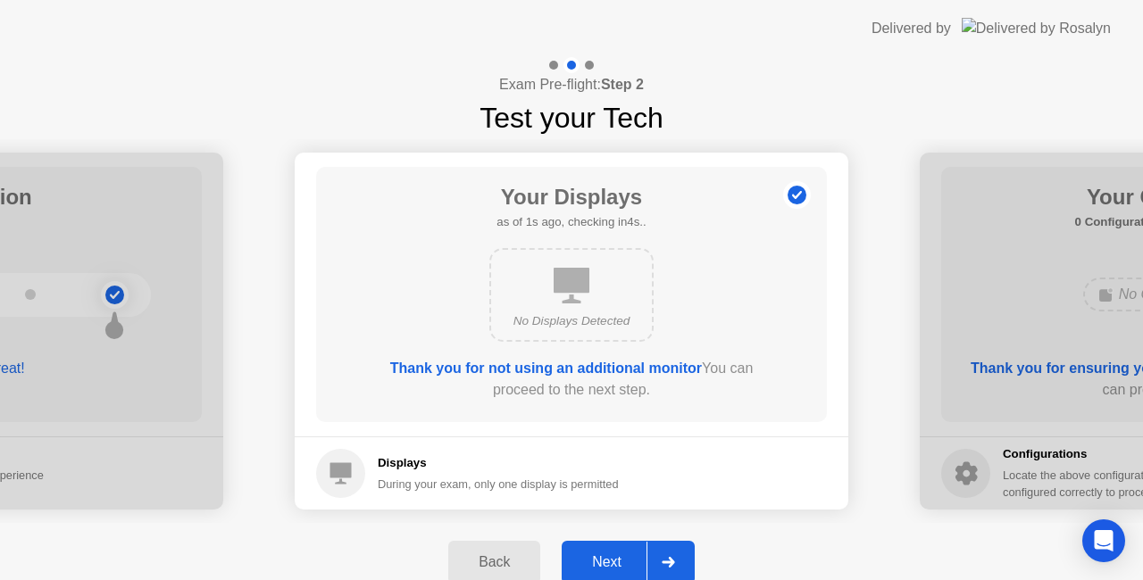
click at [620, 563] on div "Next" at bounding box center [606, 563] width 79 height 16
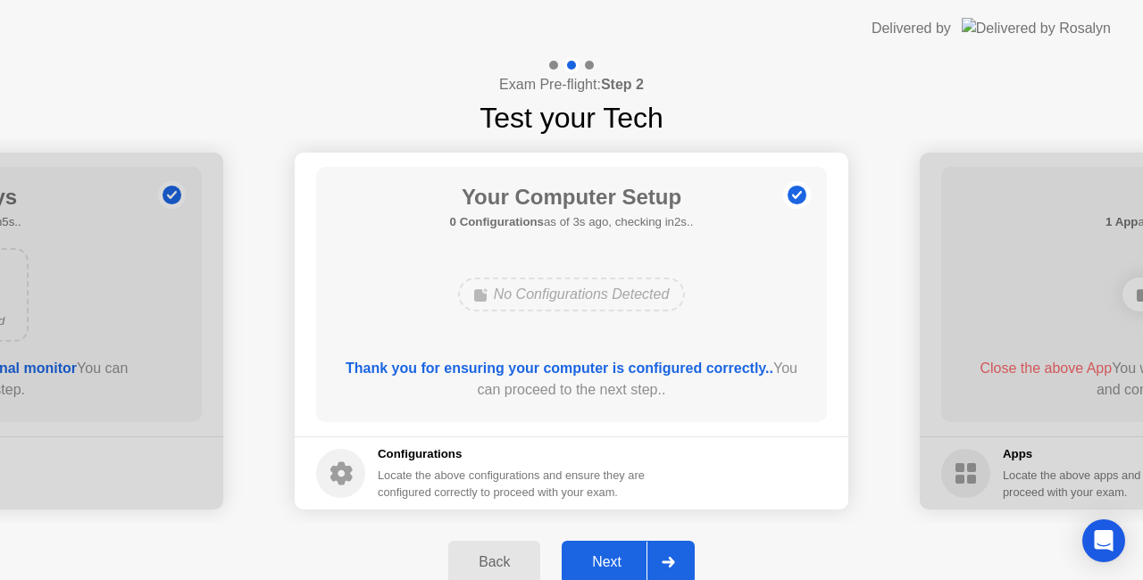
click at [608, 556] on div "Next" at bounding box center [606, 563] width 79 height 16
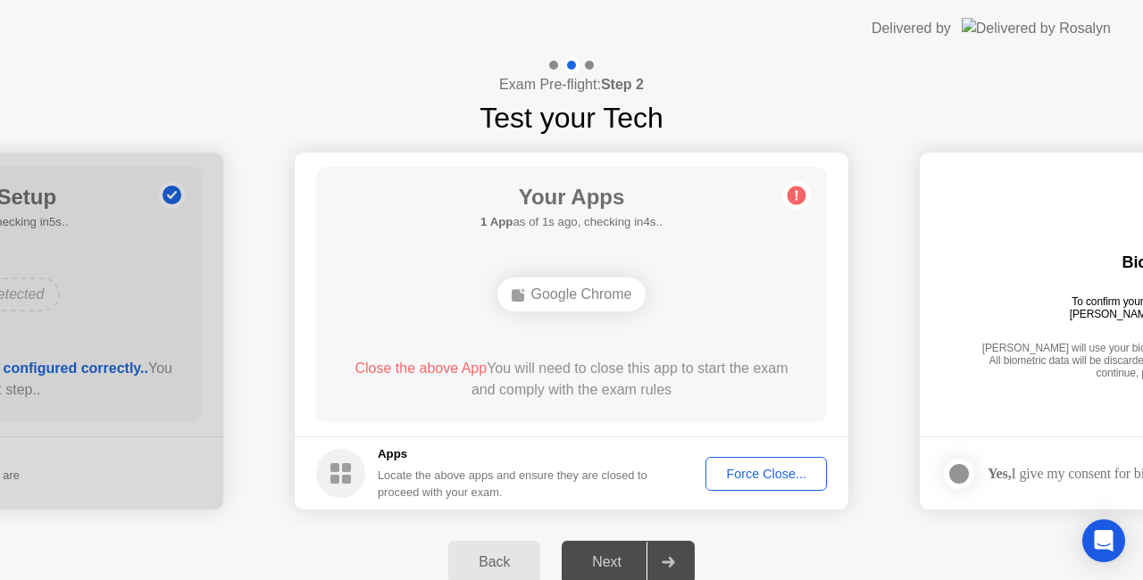
click at [757, 473] on div "Force Close..." at bounding box center [766, 474] width 109 height 14
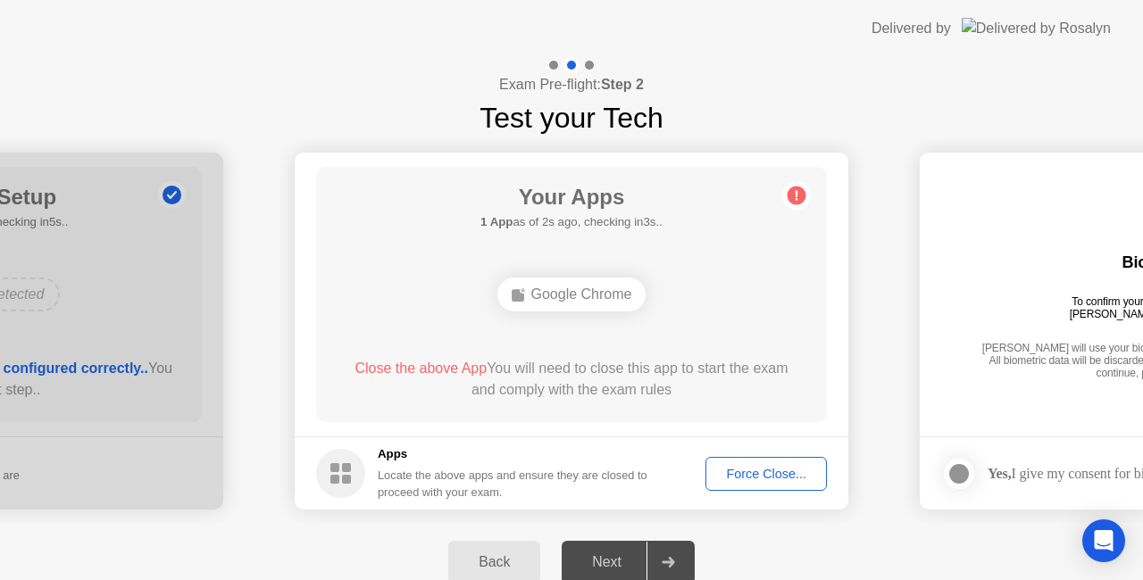
click at [760, 480] on div "Force Close..." at bounding box center [766, 474] width 109 height 14
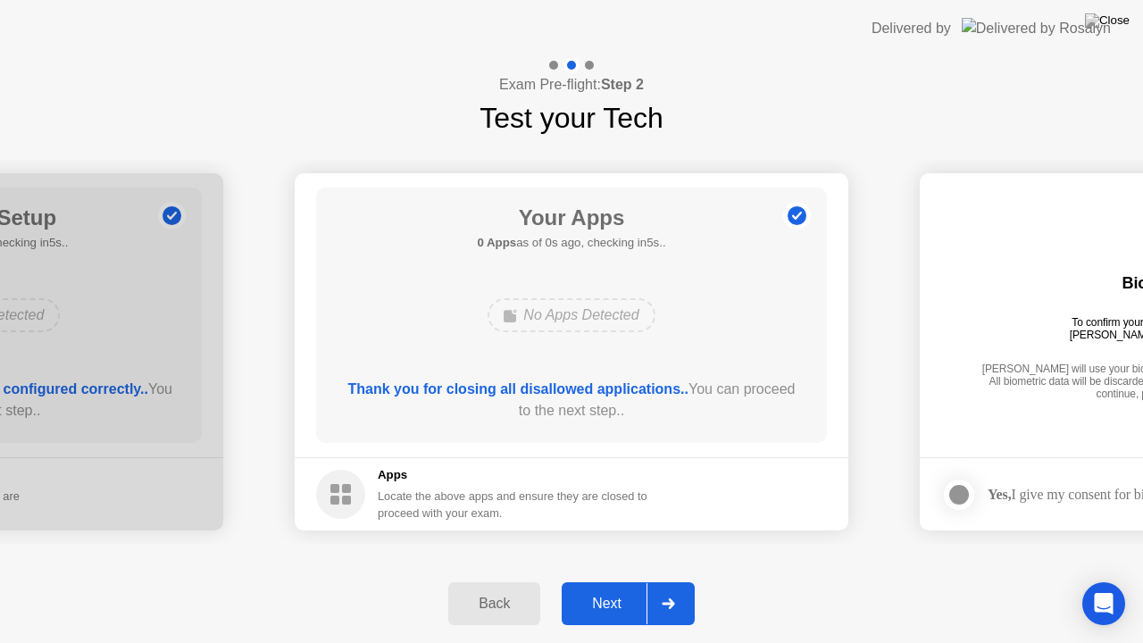
click at [736, 496] on footer "Apps Locate the above apps and ensure they are closed to proceed with your exam." at bounding box center [572, 493] width 554 height 73
click at [613, 580] on div "Next" at bounding box center [606, 604] width 79 height 16
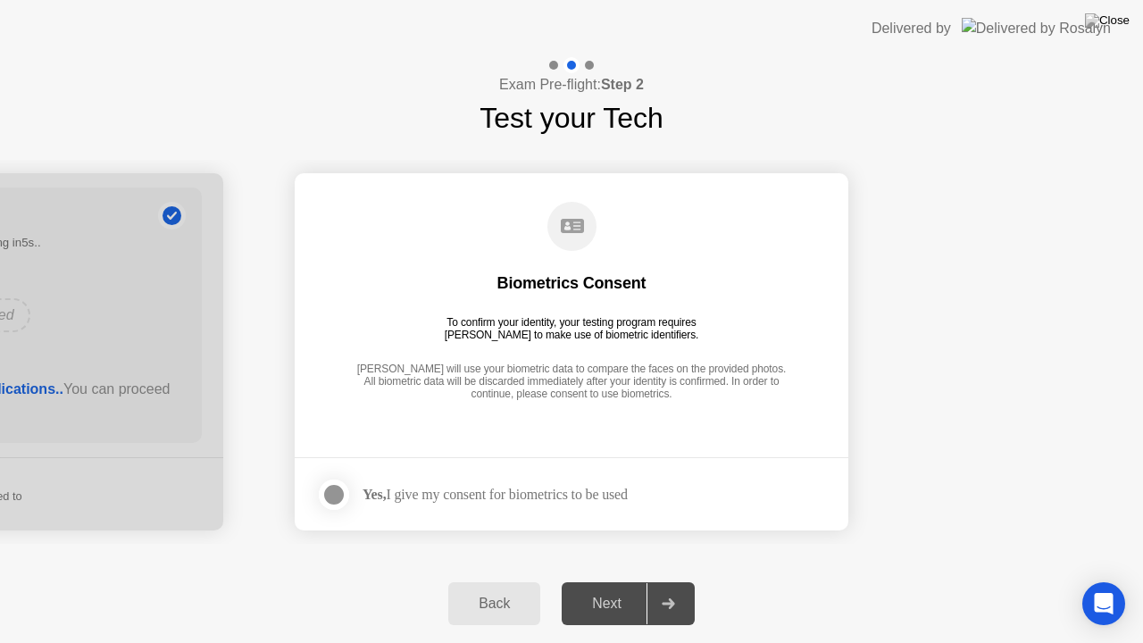
click at [521, 500] on div "Yes, I give my consent for biometrics to be used" at bounding box center [495, 494] width 265 height 17
click at [330, 495] on div at bounding box center [333, 494] width 21 height 21
click at [637, 580] on button "Next" at bounding box center [628, 603] width 133 height 43
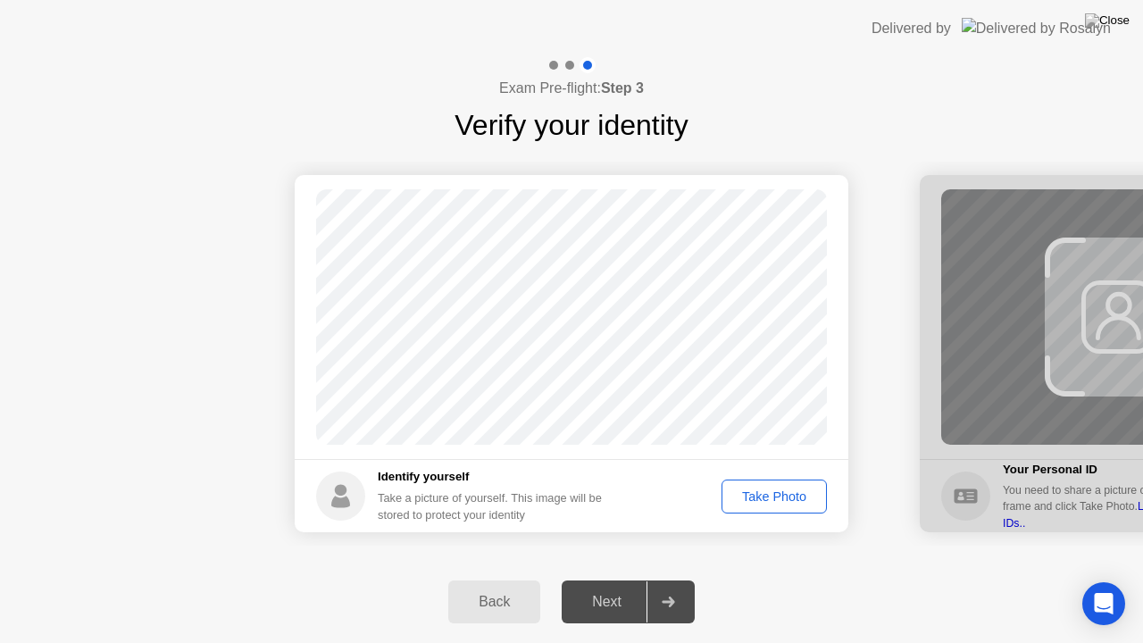
click at [773, 481] on button "Take Photo" at bounding box center [774, 497] width 105 height 34
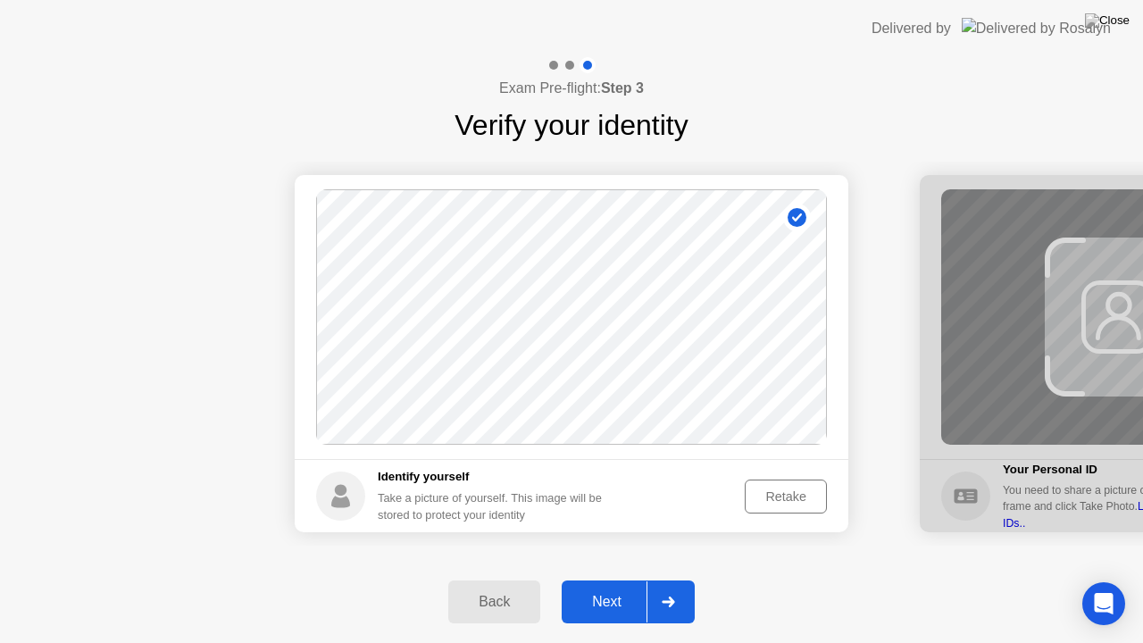
click at [630, 580] on div "Next" at bounding box center [606, 602] width 79 height 16
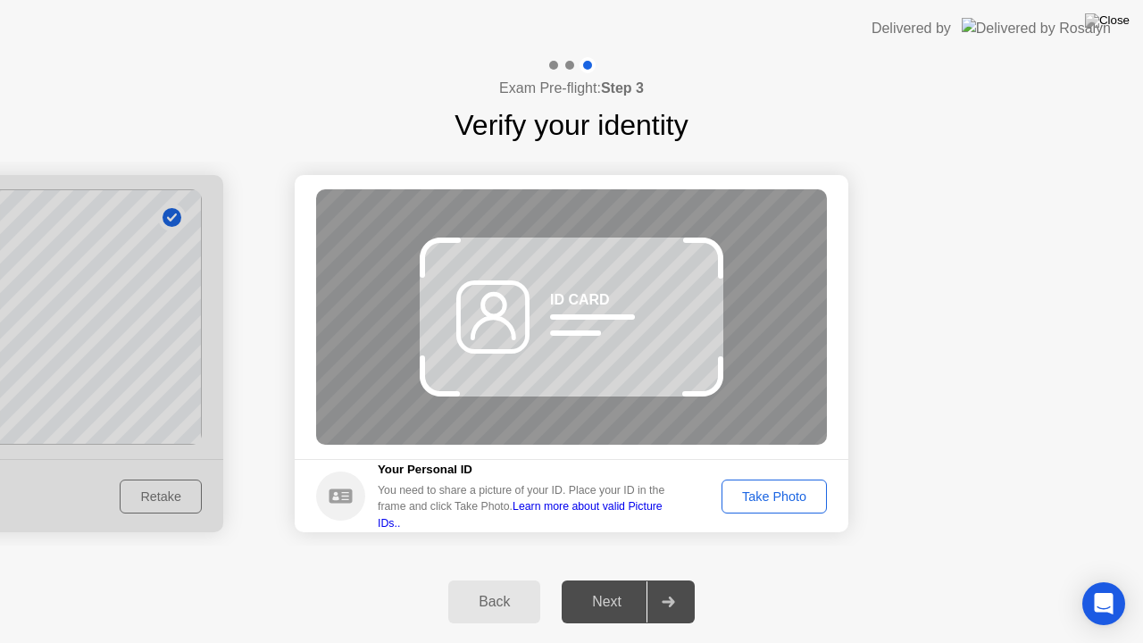
click at [783, 501] on div "Take Photo" at bounding box center [774, 496] width 93 height 14
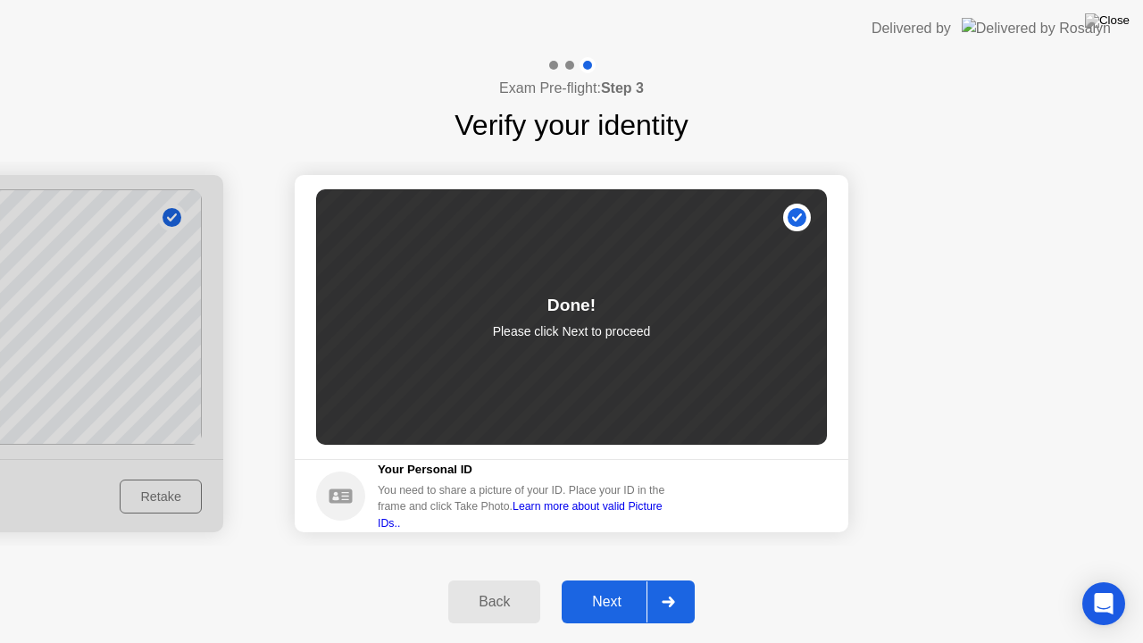
click at [613, 580] on div "Next" at bounding box center [606, 602] width 79 height 16
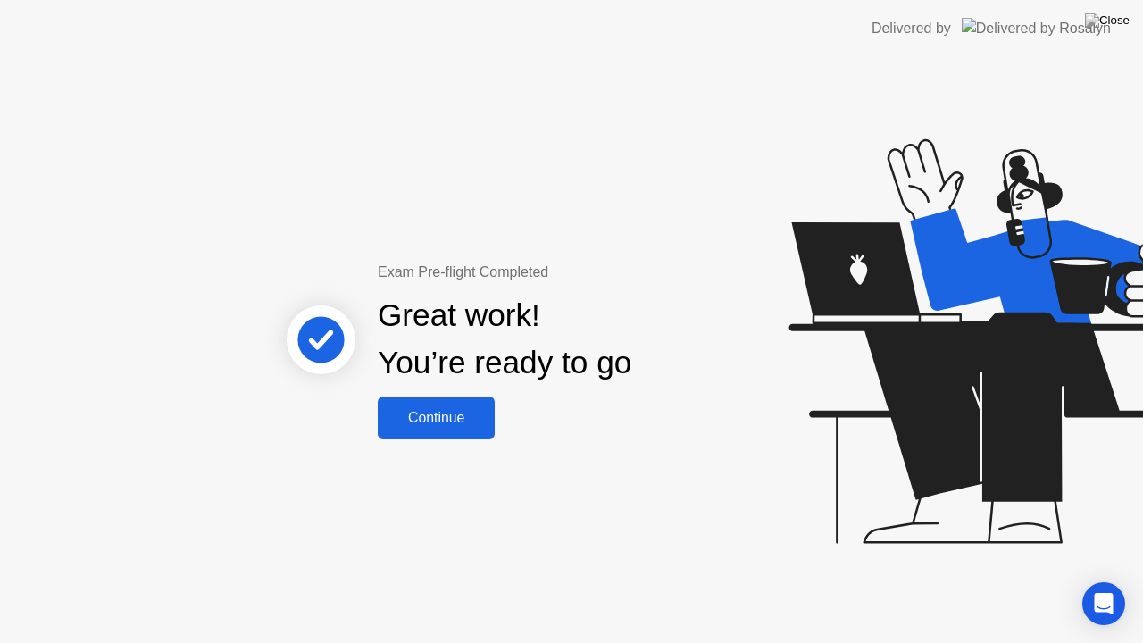
click at [437, 426] on div "Continue" at bounding box center [436, 418] width 106 height 16
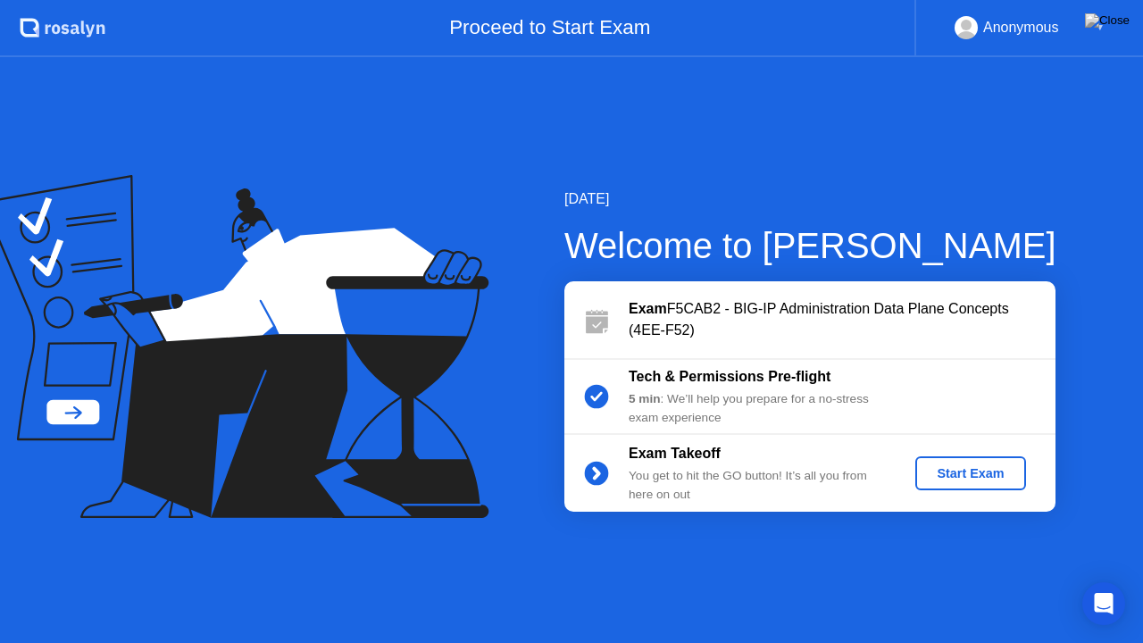
click at [977, 466] on div "Start Exam" at bounding box center [970, 473] width 96 height 14
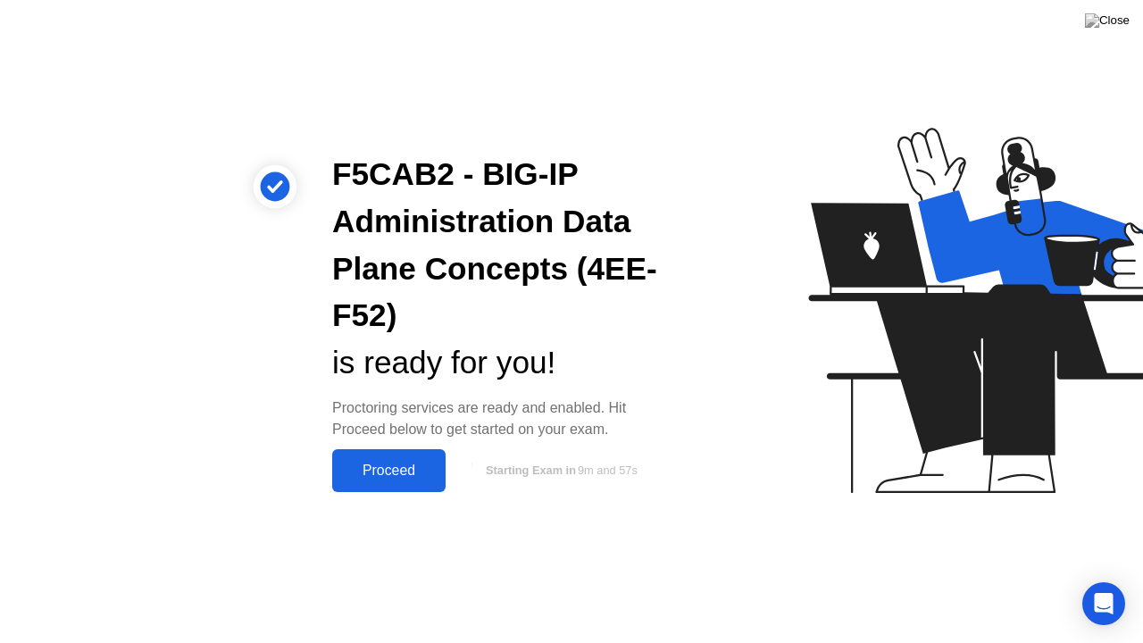
click at [399, 456] on button "Proceed" at bounding box center [388, 470] width 113 height 43
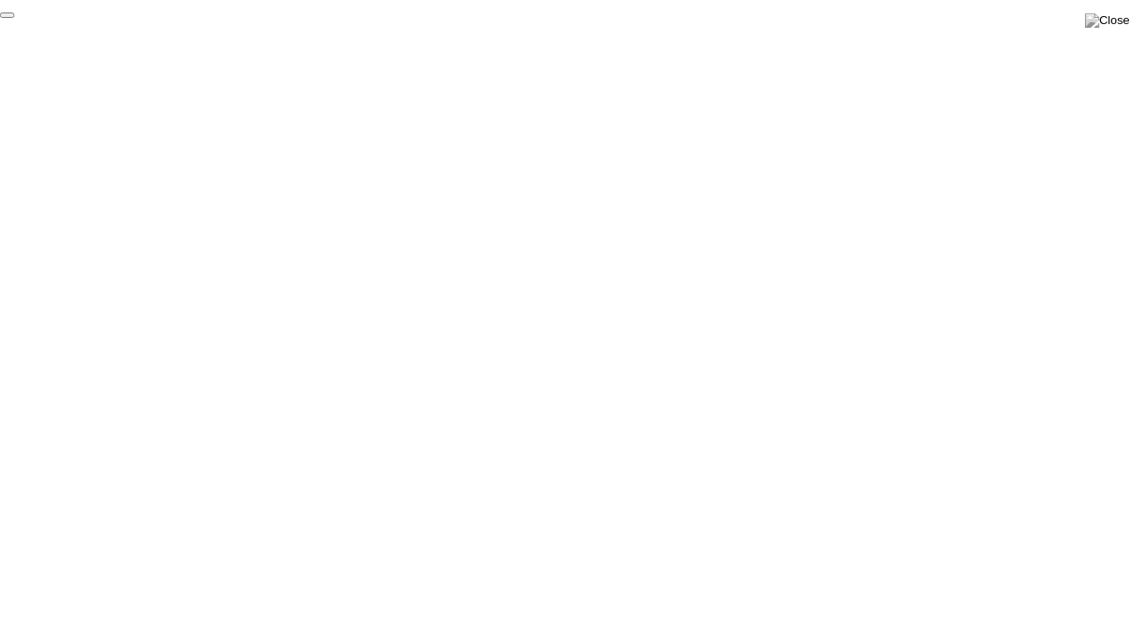
click div "End Proctoring Session"
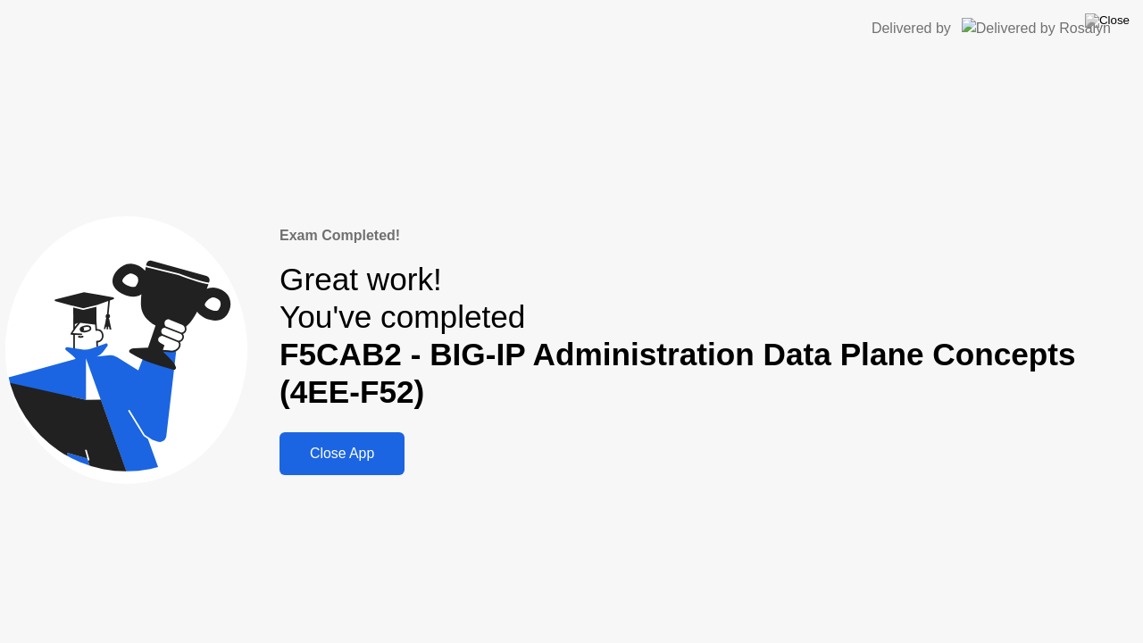
click at [355, 438] on button "Close App" at bounding box center [341, 453] width 125 height 43
